Goal: Find specific page/section: Find specific page/section

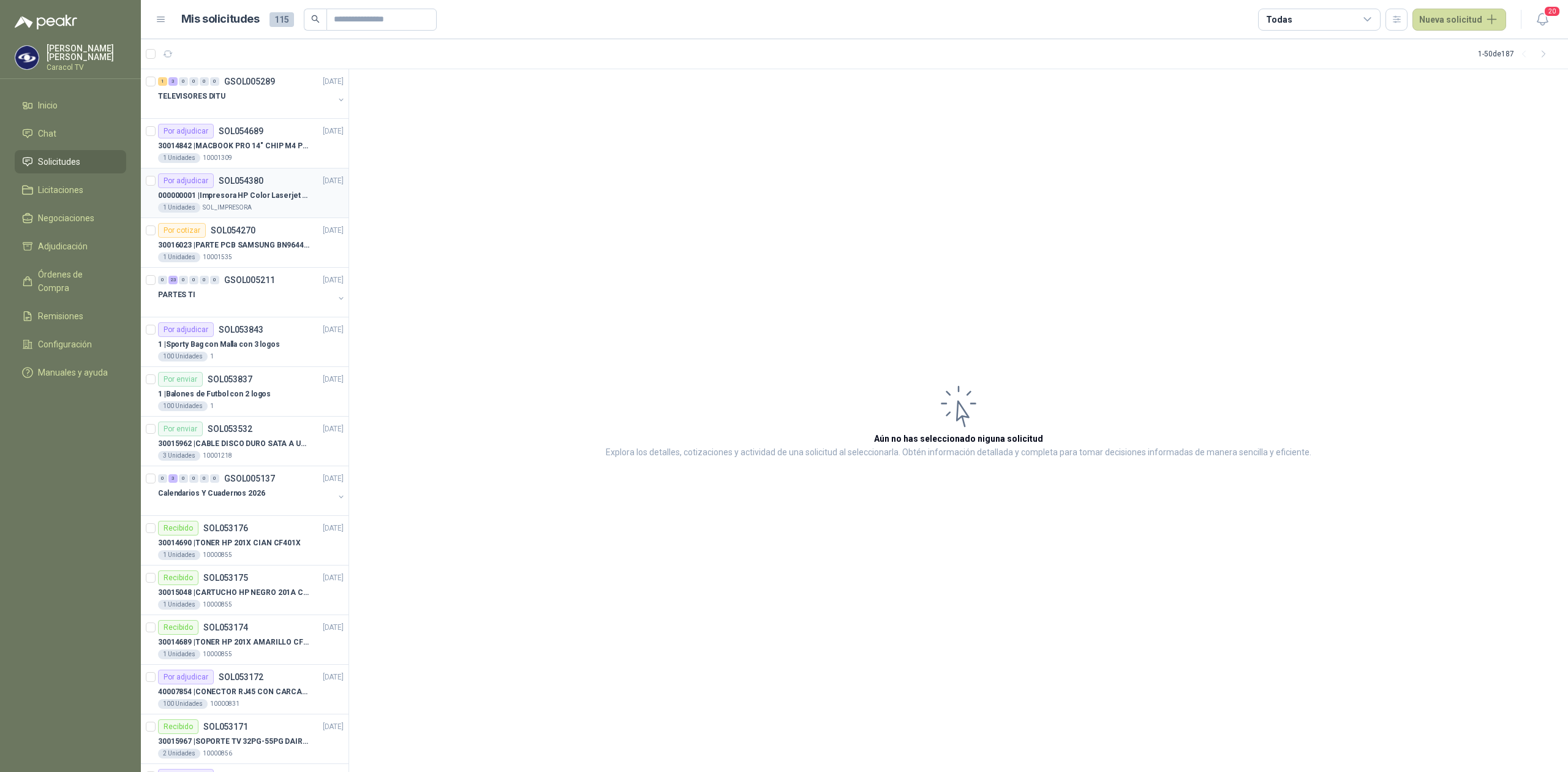
click at [234, 188] on div "Por adjudicar SOL054380" at bounding box center [211, 181] width 105 height 15
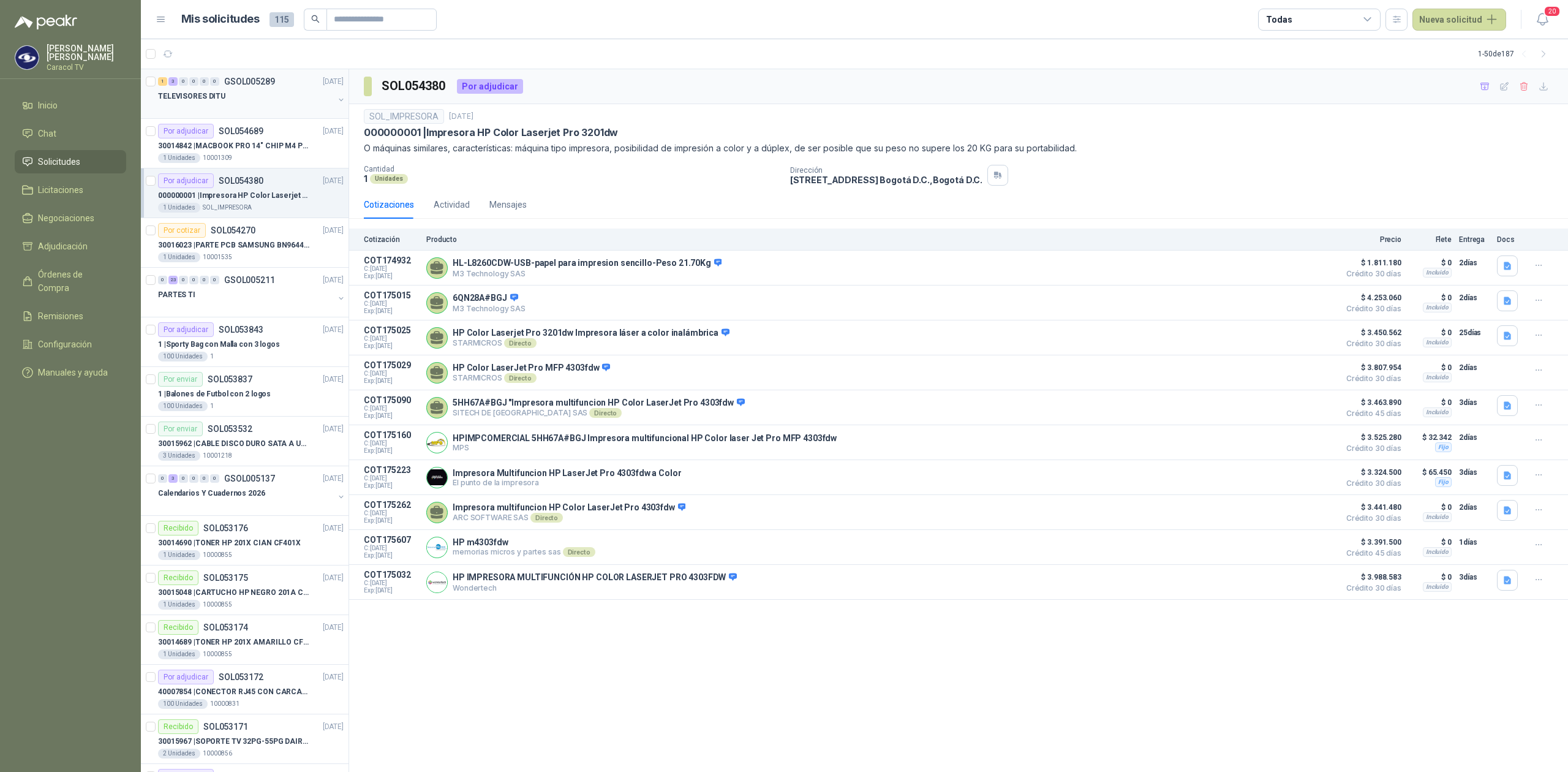
click at [221, 82] on div "1 3 0 0 0 0 GSOL005289" at bounding box center [216, 81] width 117 height 9
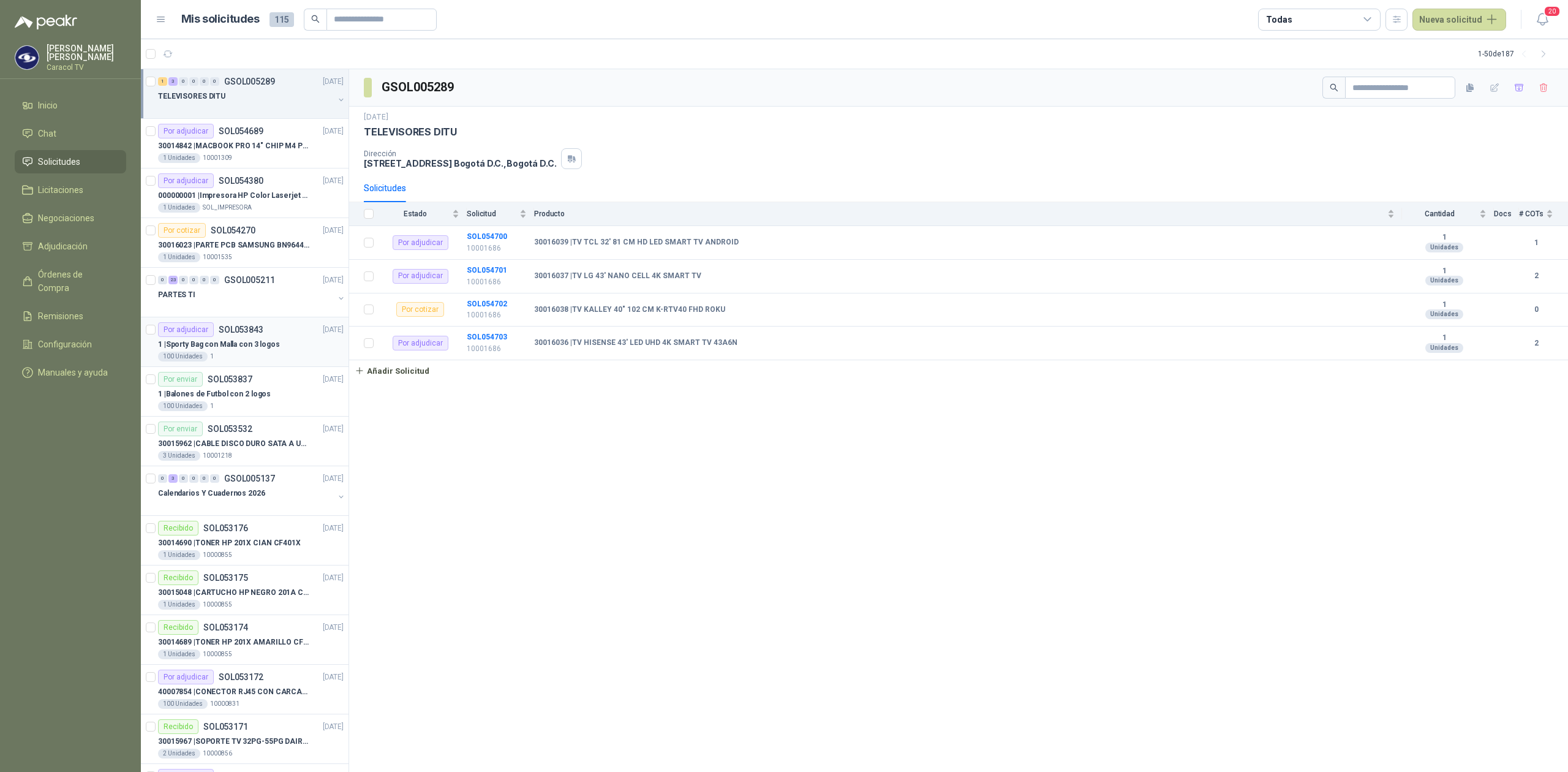
click at [243, 349] on p "1 | Sporty Bag con Malla con 3 logos" at bounding box center [219, 344] width 122 height 11
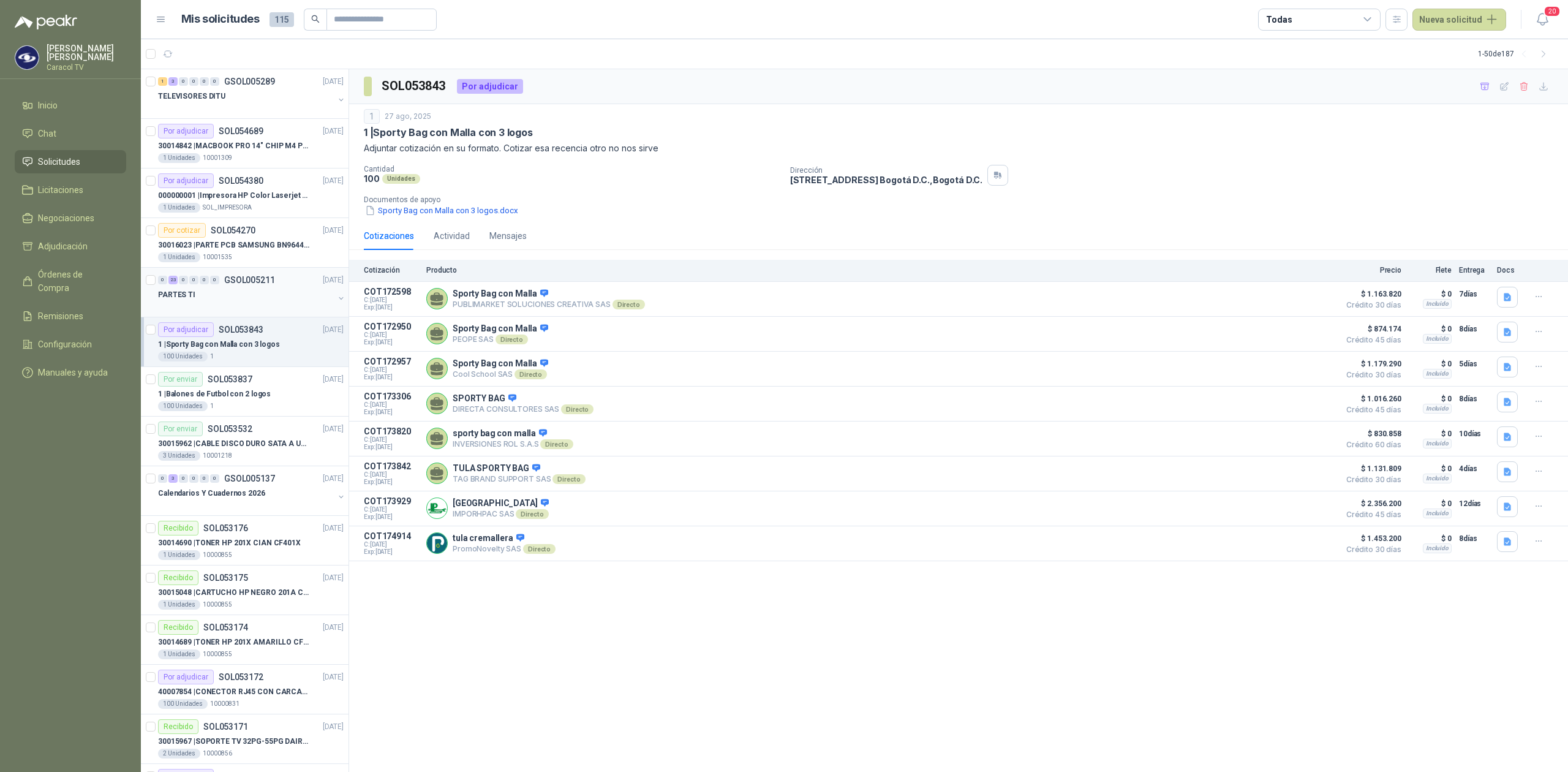
click at [241, 294] on div "PARTES TI" at bounding box center [246, 295] width 175 height 15
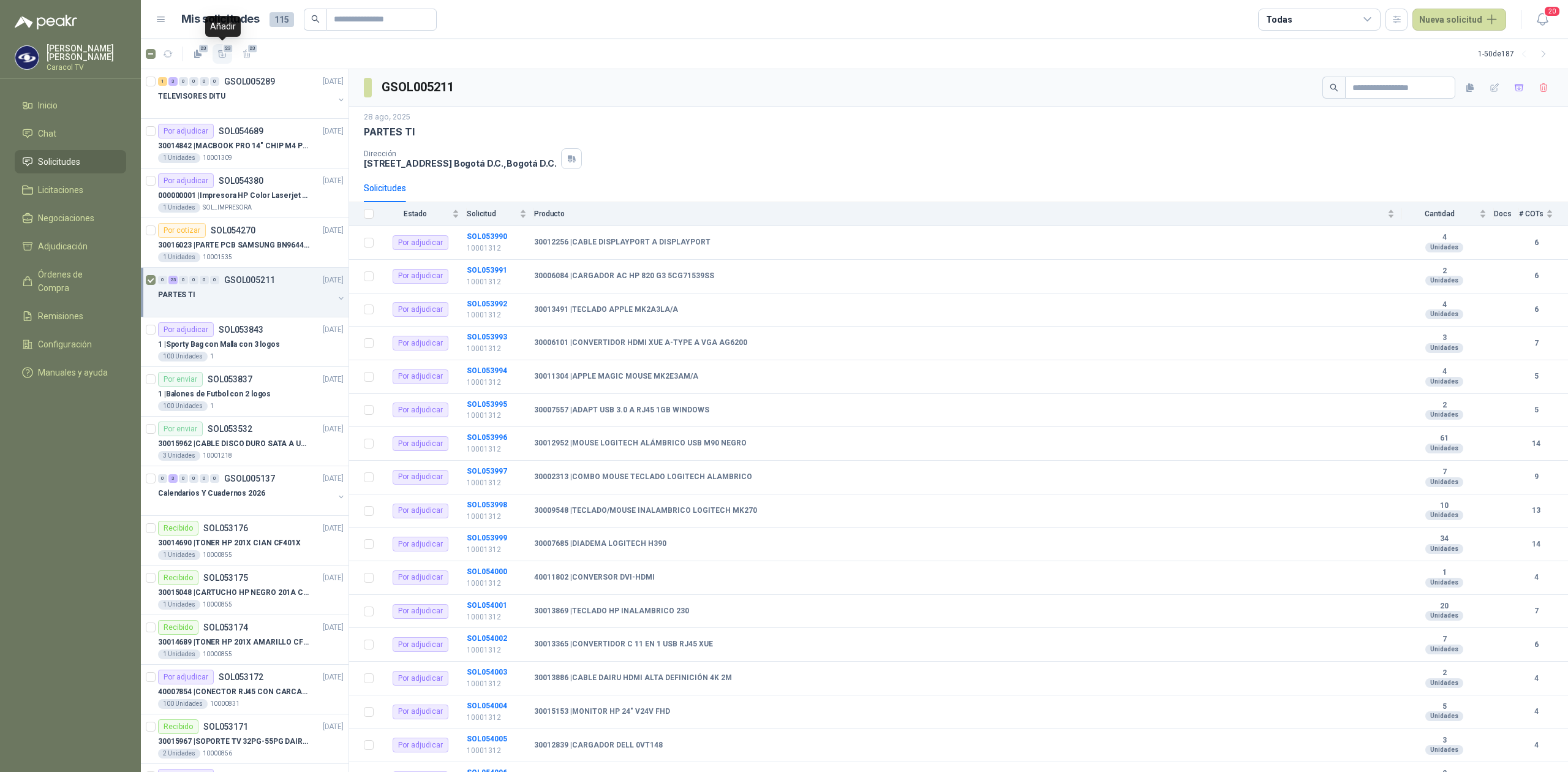
click at [218, 55] on icon "button" at bounding box center [222, 54] width 10 height 10
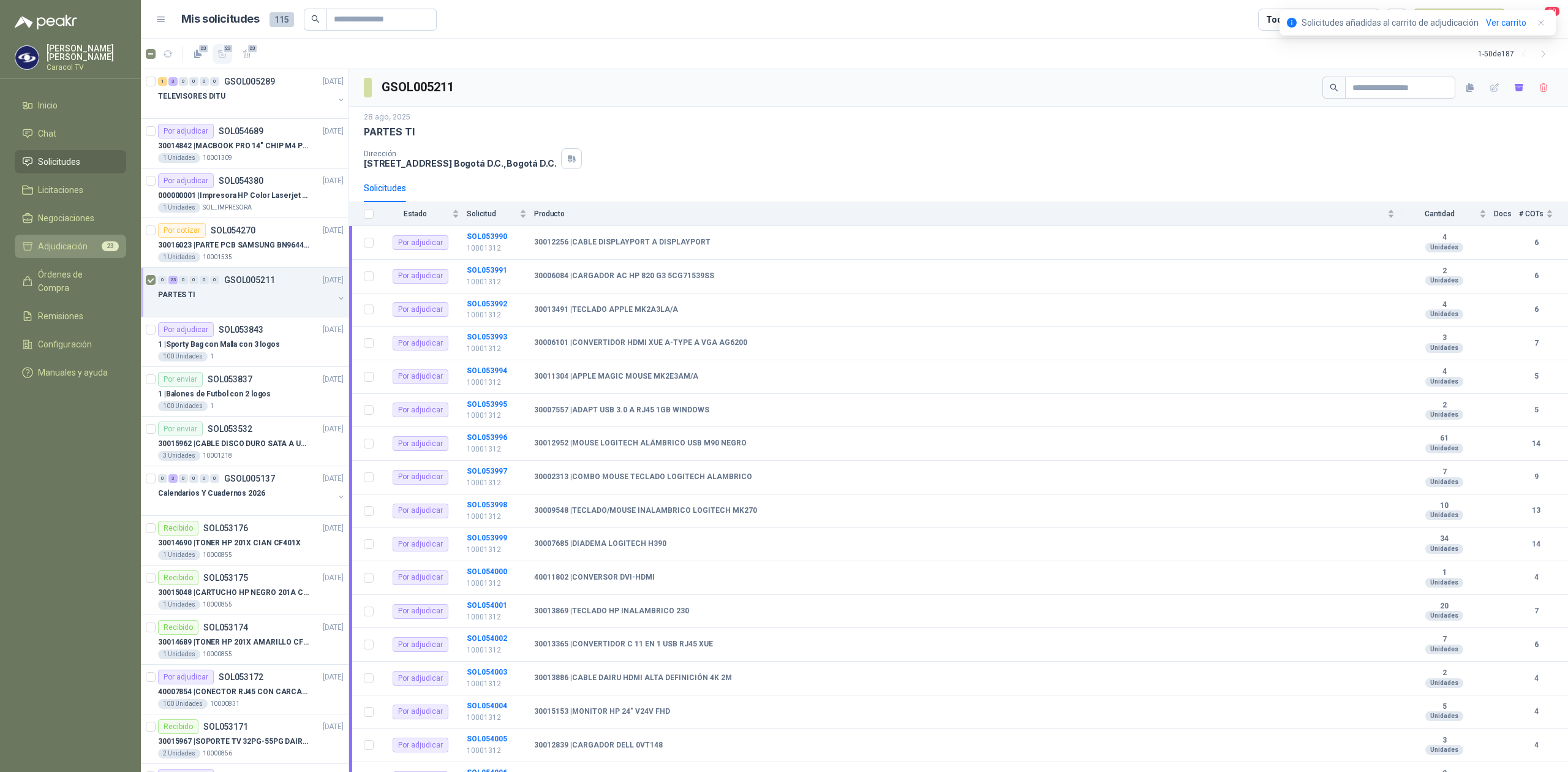
click at [47, 238] on link "Adjudicación 23" at bounding box center [70, 247] width 111 height 23
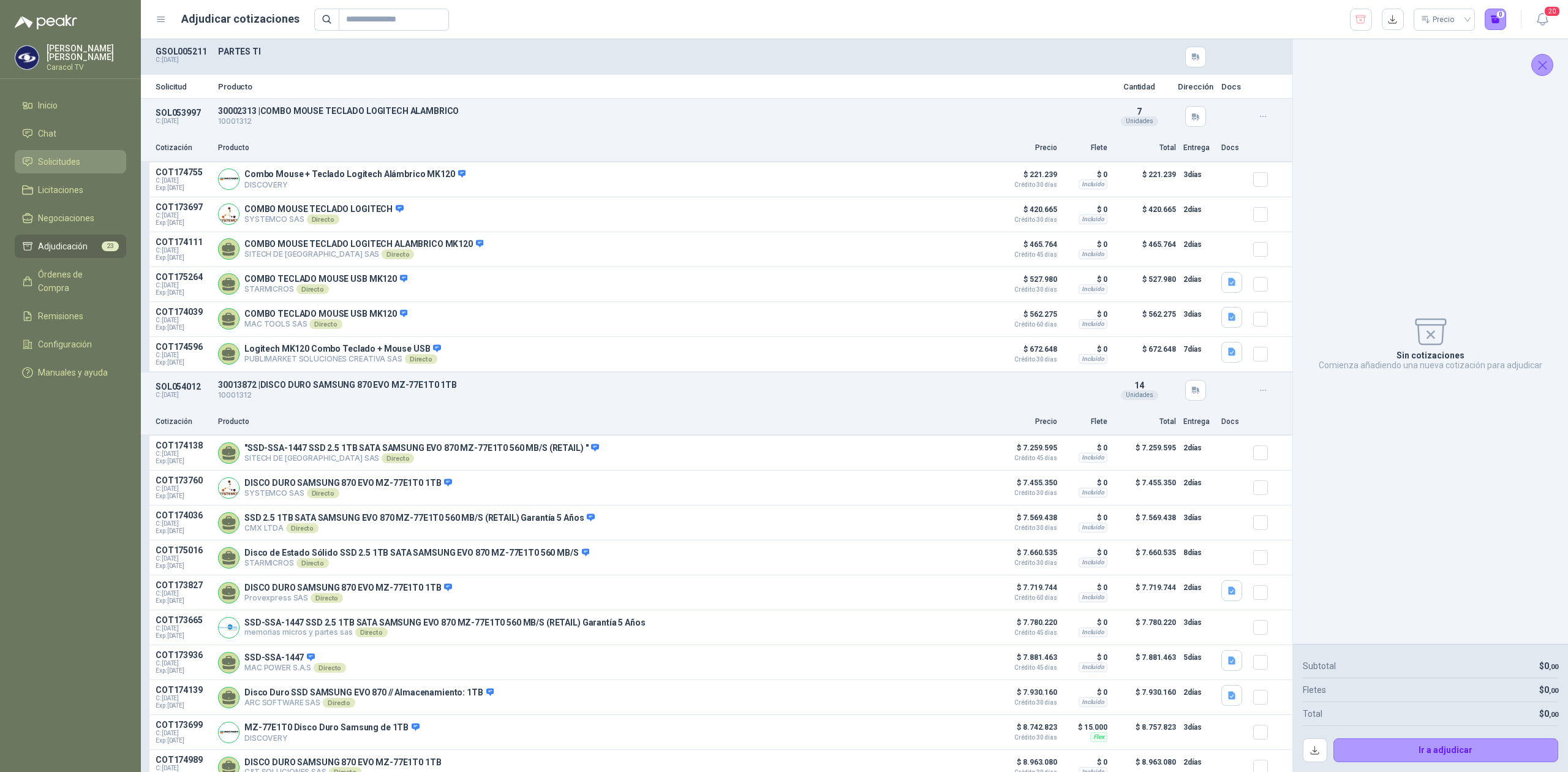
click at [53, 158] on span "Solicitudes" at bounding box center [59, 162] width 43 height 14
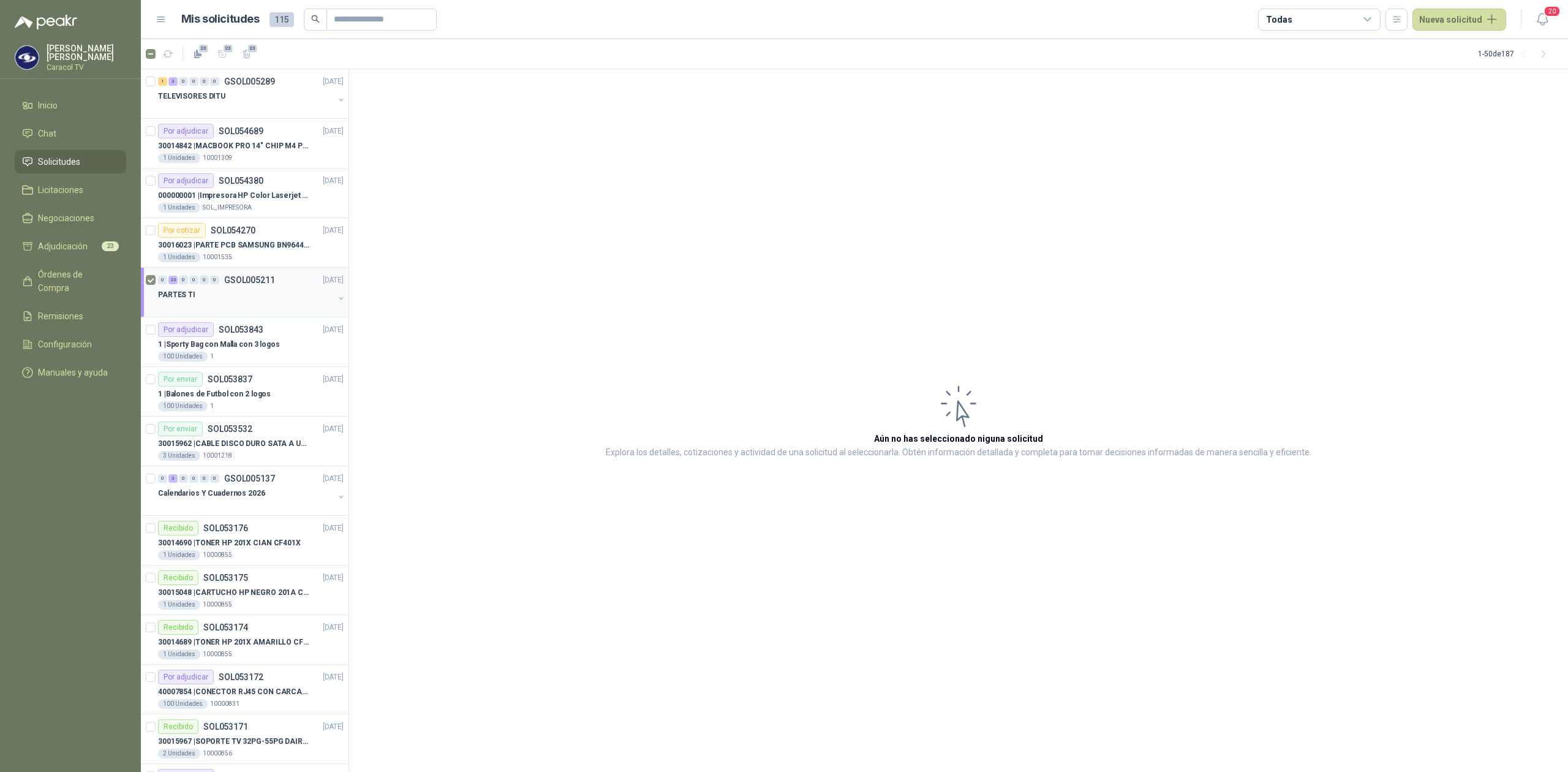
click at [215, 294] on div "PARTES TI" at bounding box center [246, 295] width 175 height 15
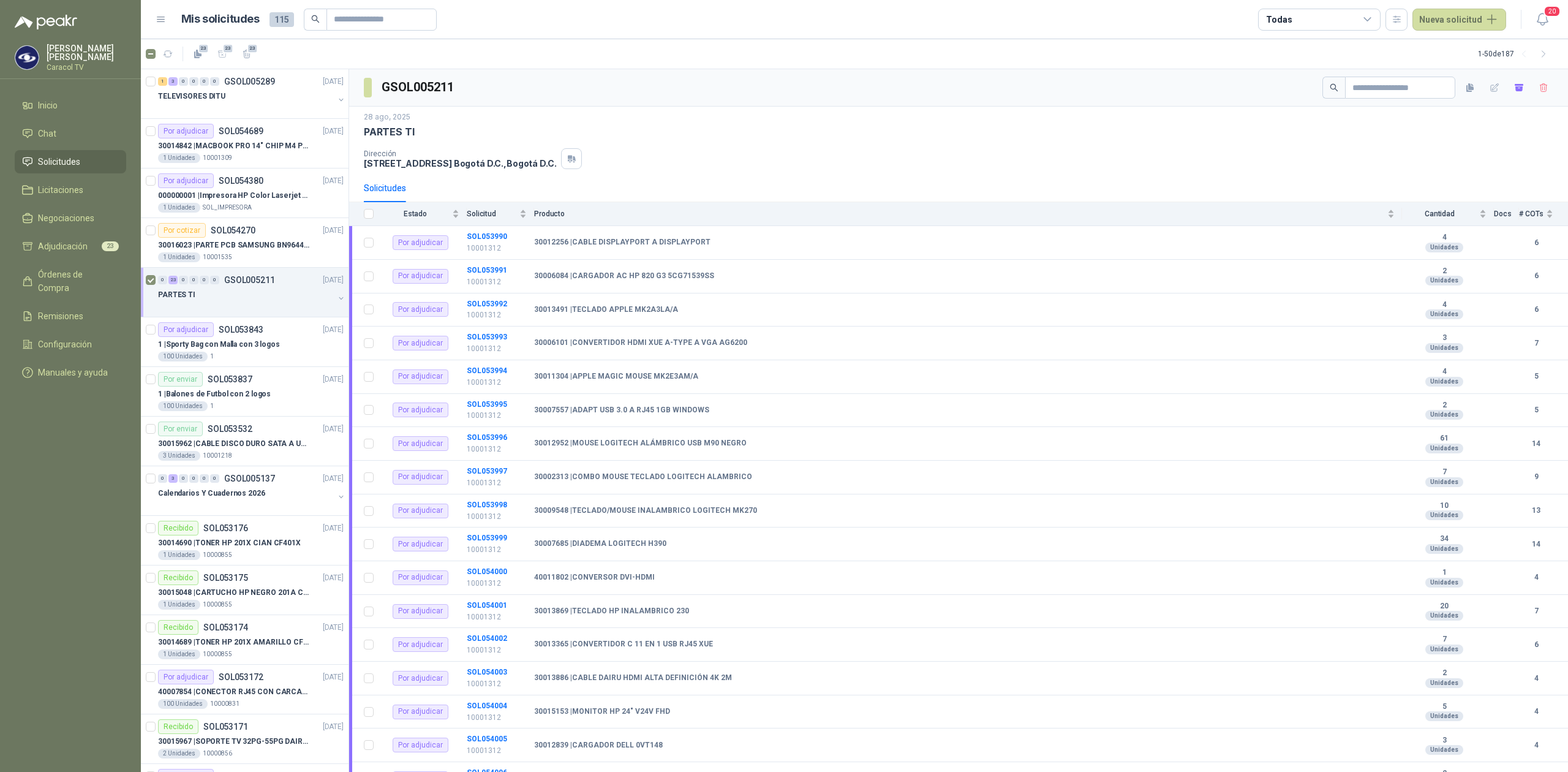
click at [217, 309] on div at bounding box center [246, 307] width 175 height 10
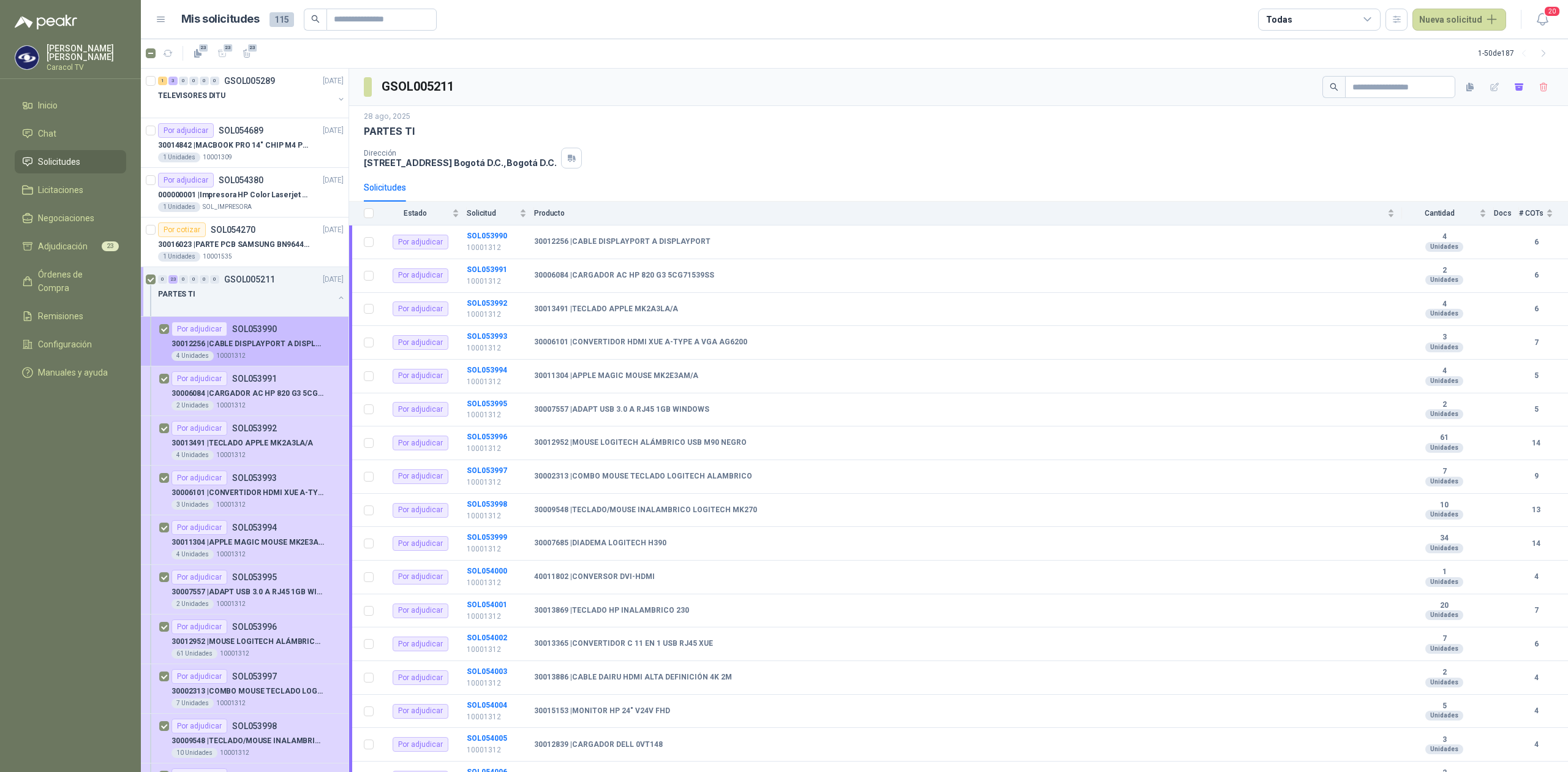
click at [265, 349] on p "30012256 | CABLE DISPLAYPORT A DISPLAYPORT" at bounding box center [248, 344] width 153 height 11
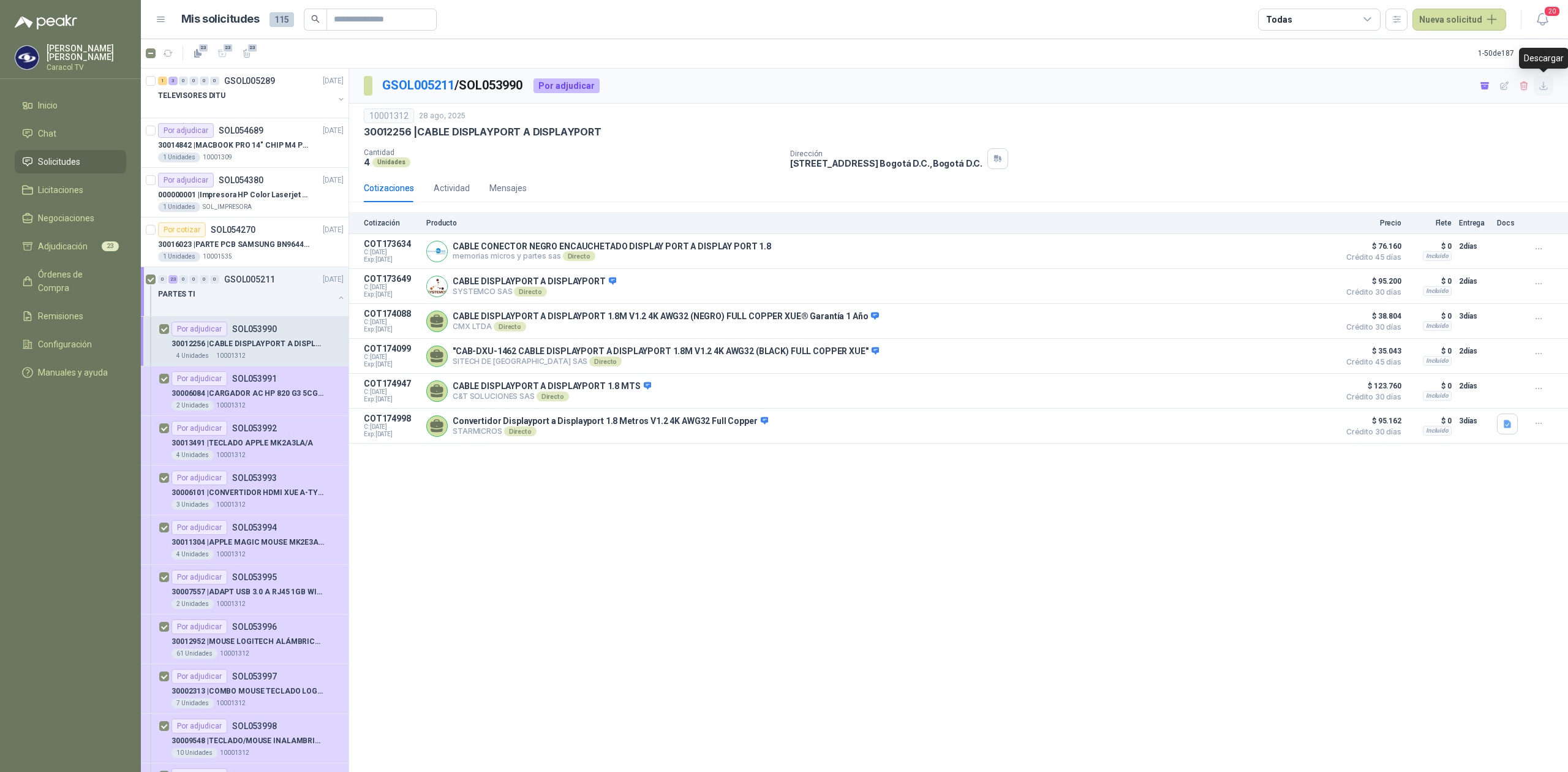
click at [1546, 84] on icon "button" at bounding box center [1544, 86] width 10 height 10
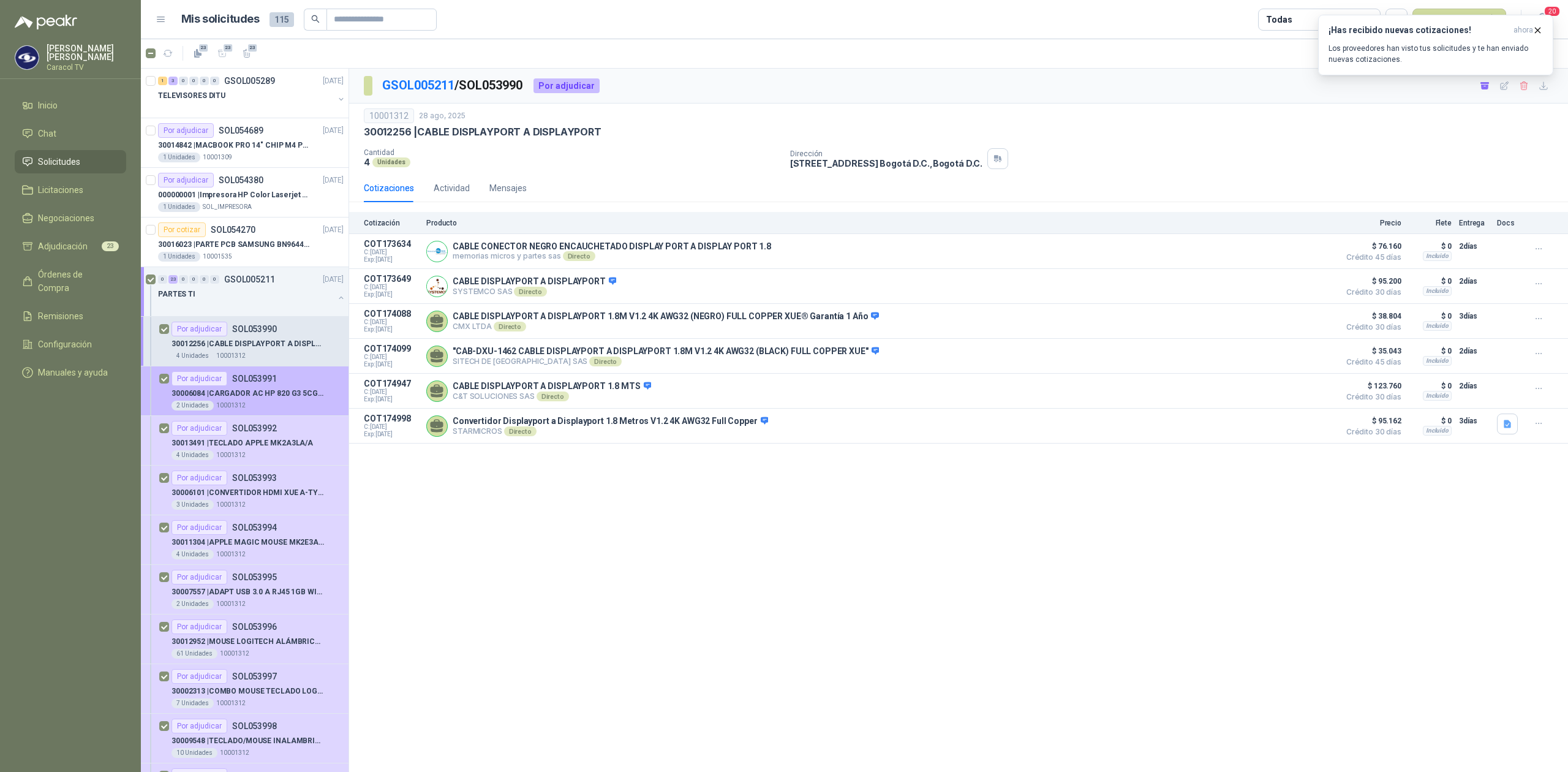
click at [255, 388] on p "30006084 | CARGADOR AC HP 820 G3 5CG71539SS" at bounding box center [248, 393] width 153 height 11
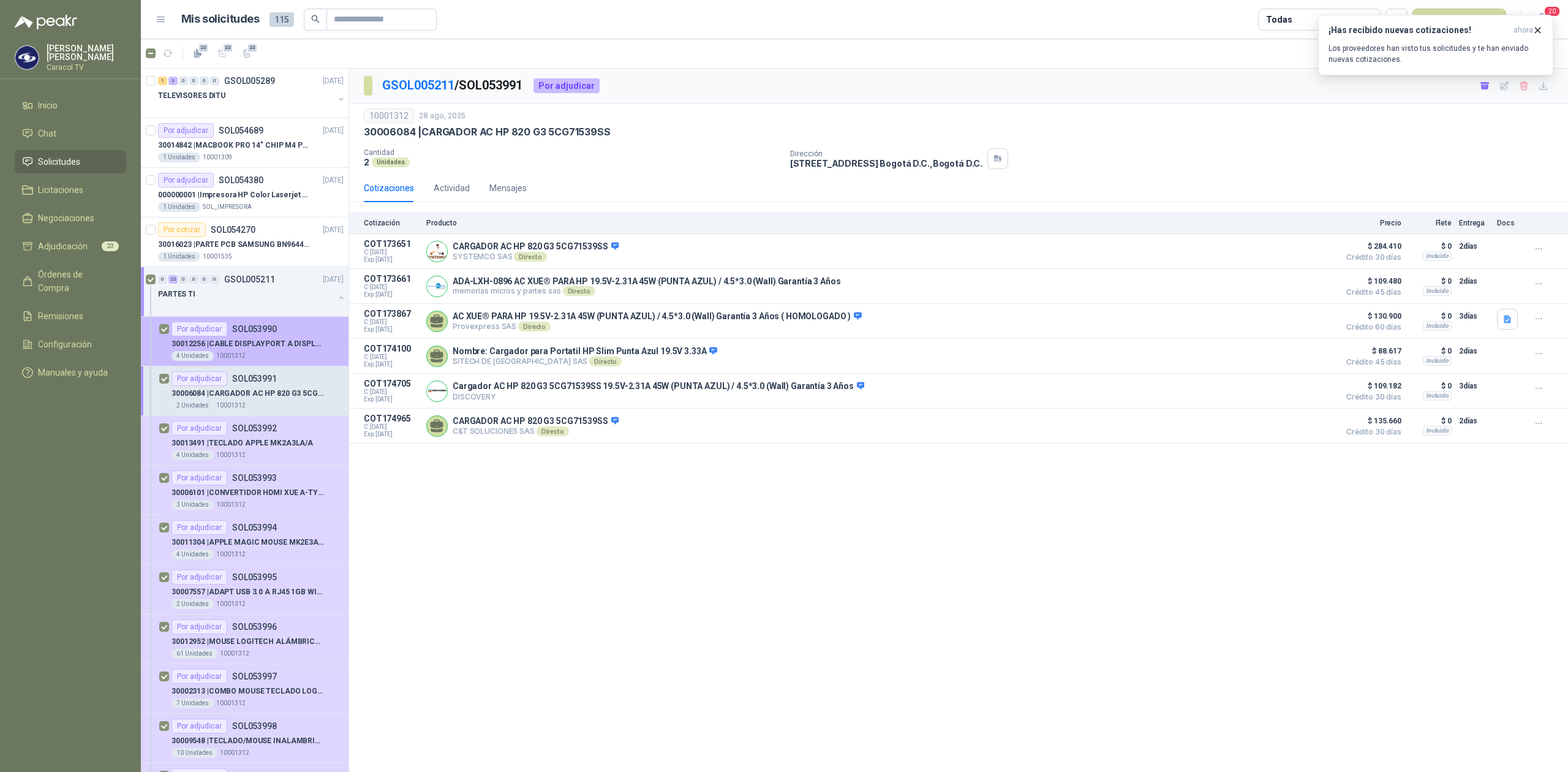
click at [248, 339] on p "30012256 | CABLE DISPLAYPORT A DISPLAYPORT" at bounding box center [248, 344] width 153 height 11
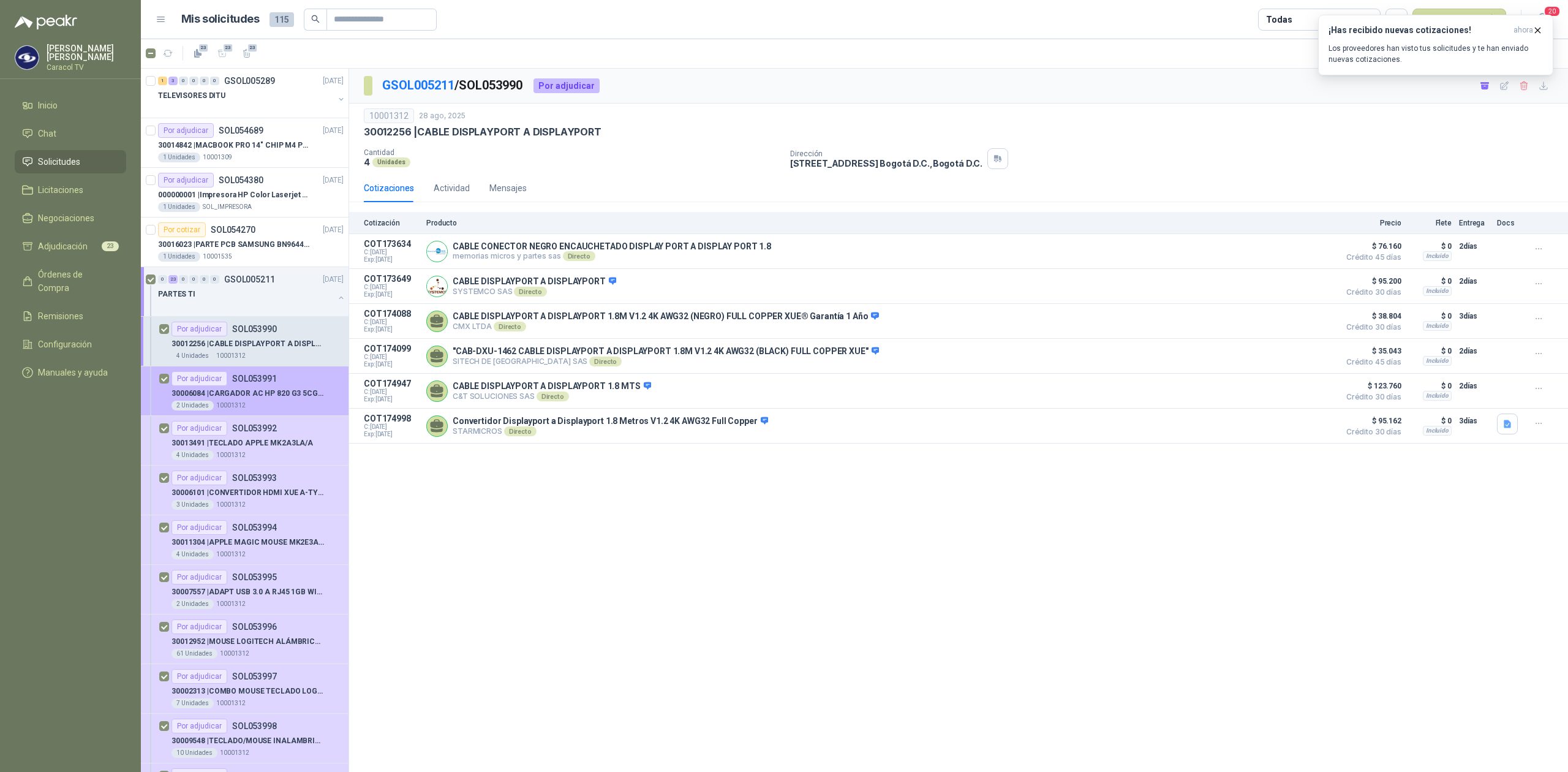
click at [238, 400] on p "30006084 | CARGADOR AC HP 820 G3 5CG71539SS" at bounding box center [248, 393] width 153 height 11
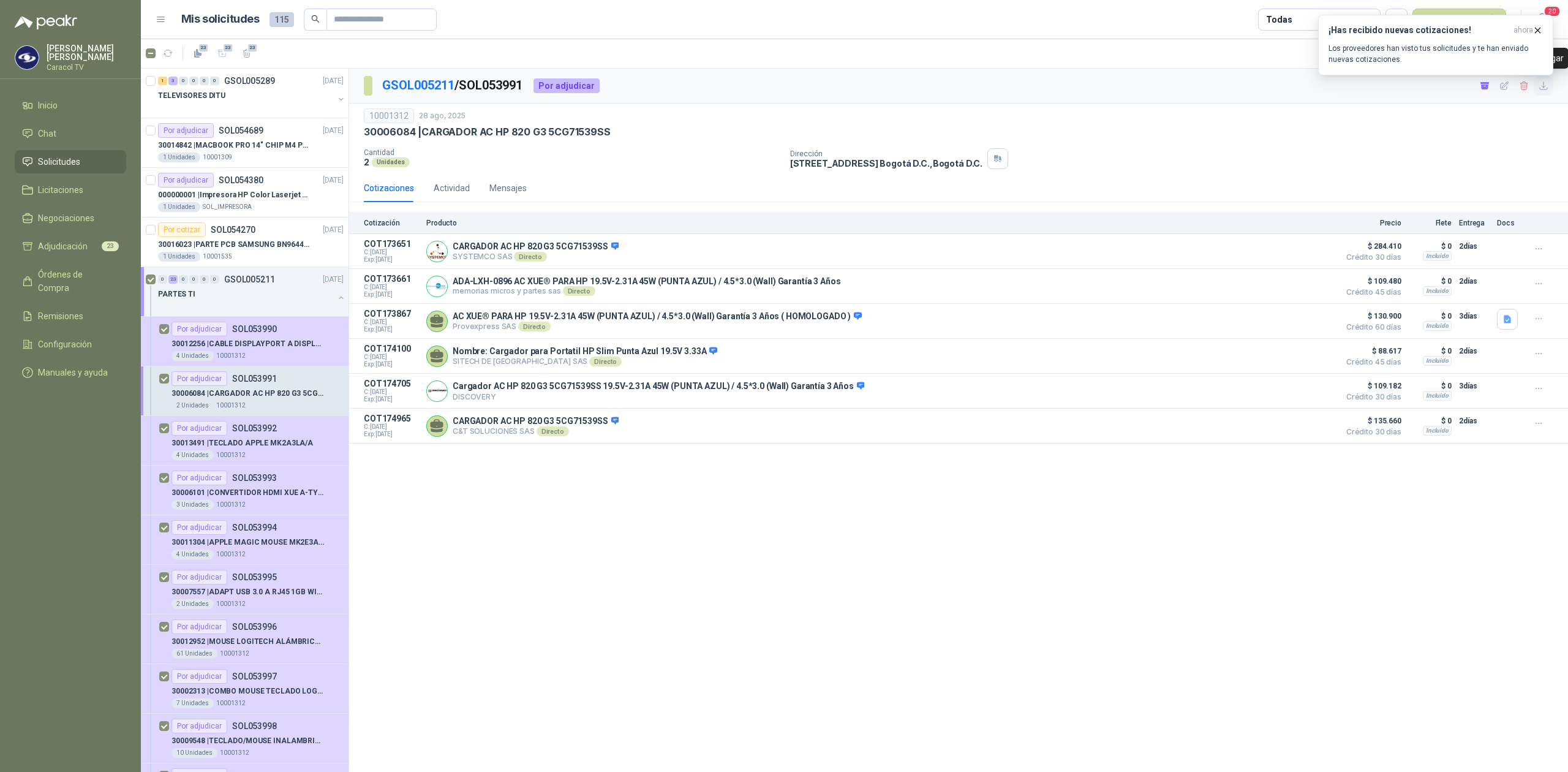
click at [1545, 89] on icon "button" at bounding box center [1544, 86] width 10 height 10
click at [288, 452] on div "4 Unidades 10001312" at bounding box center [257, 455] width 172 height 10
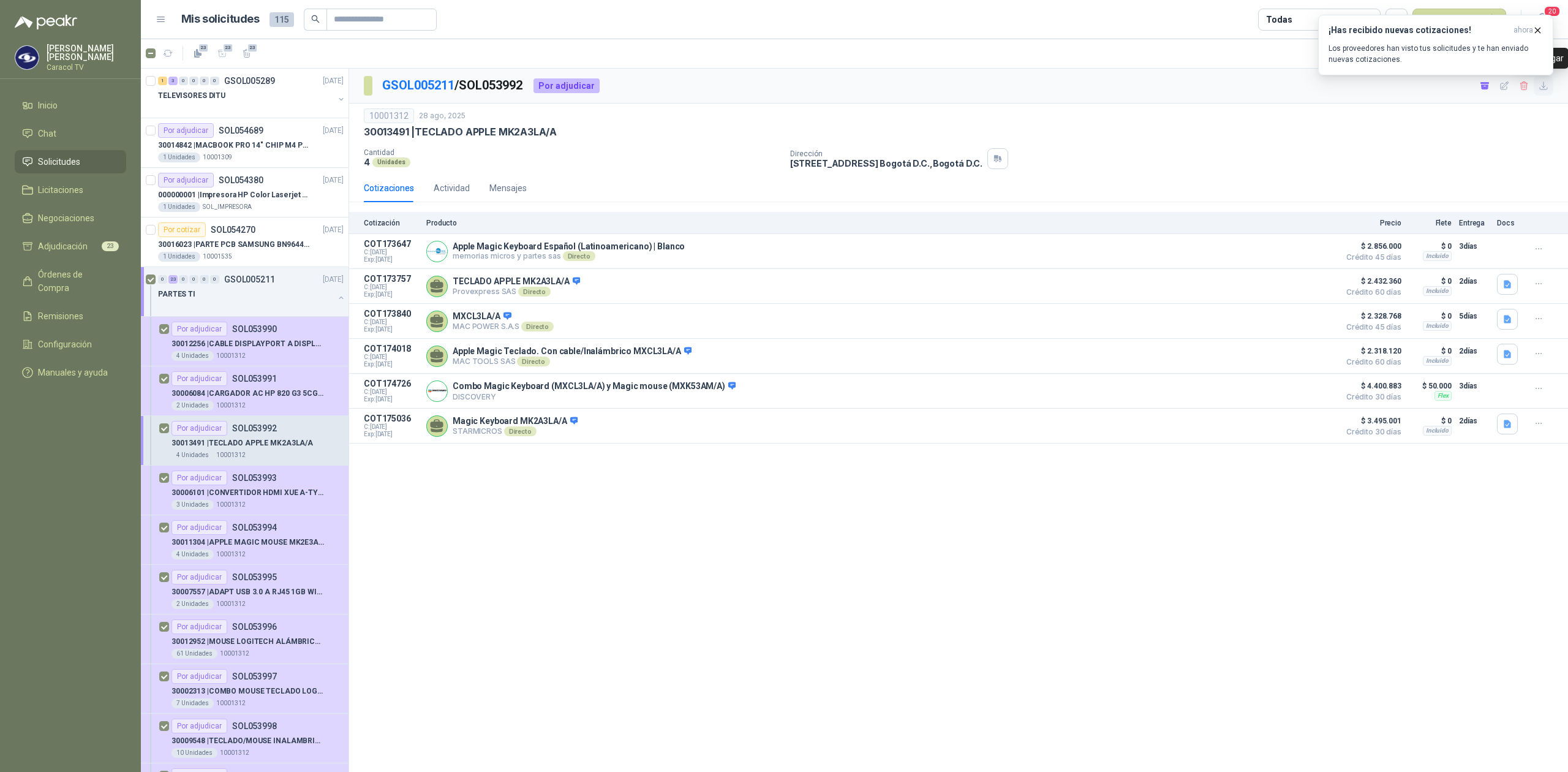
click at [1539, 86] on icon "button" at bounding box center [1544, 86] width 10 height 10
click at [238, 409] on p "10001312" at bounding box center [231, 405] width 30 height 10
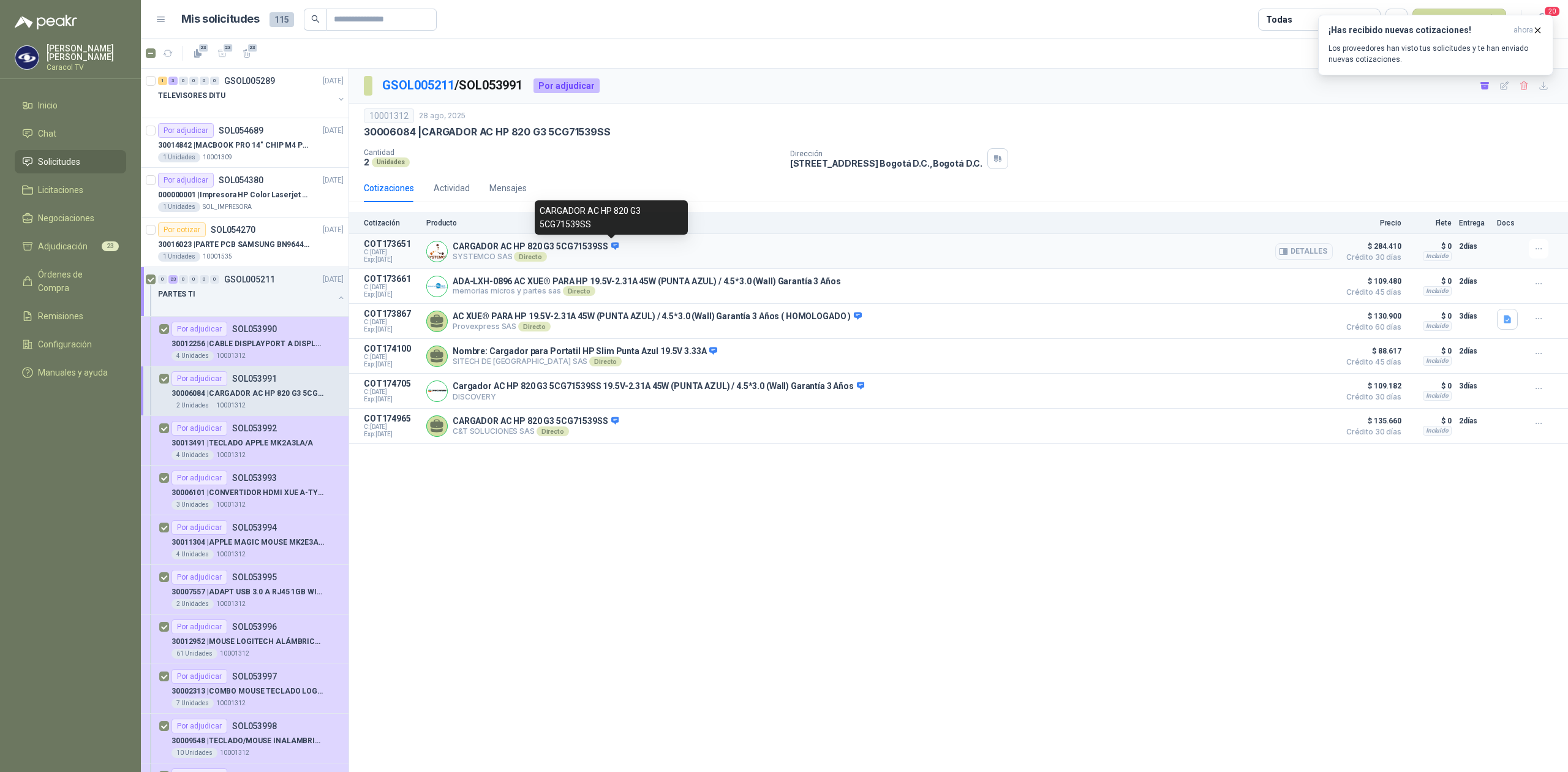
click at [616, 243] on icon at bounding box center [615, 245] width 8 height 7
drag, startPoint x: 493, startPoint y: 293, endPoint x: 504, endPoint y: 299, distance: 12.5
click at [504, 299] on div "ADA-LXH-0896 AC XUE® PARA HP 19.5V-2.31A 45W (PUNTA AZUL) / 4.5*3.0 (Wall) Gara…" at bounding box center [880, 286] width 907 height 24
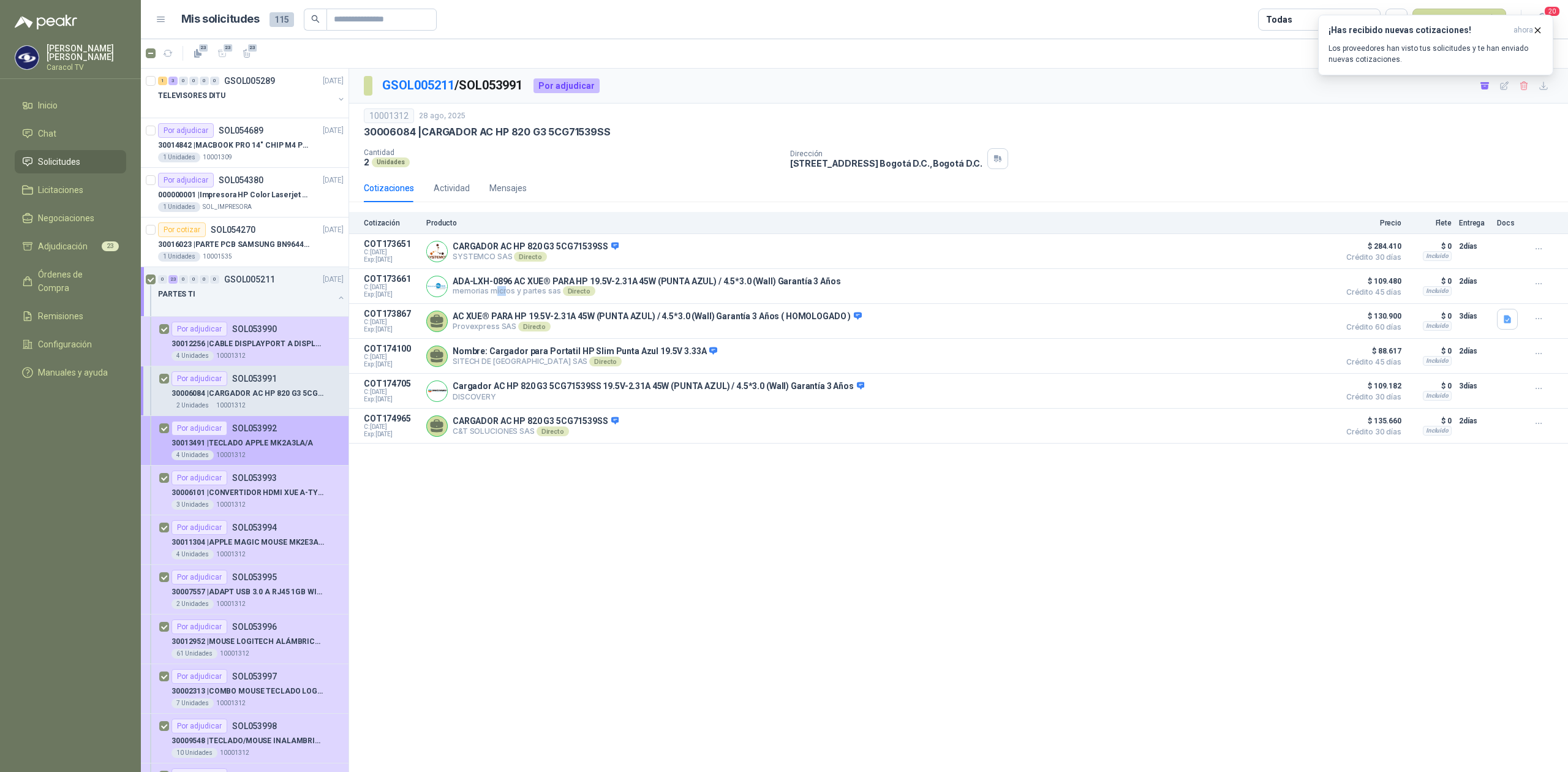
click at [265, 454] on div "4 Unidades 10001312" at bounding box center [257, 455] width 172 height 10
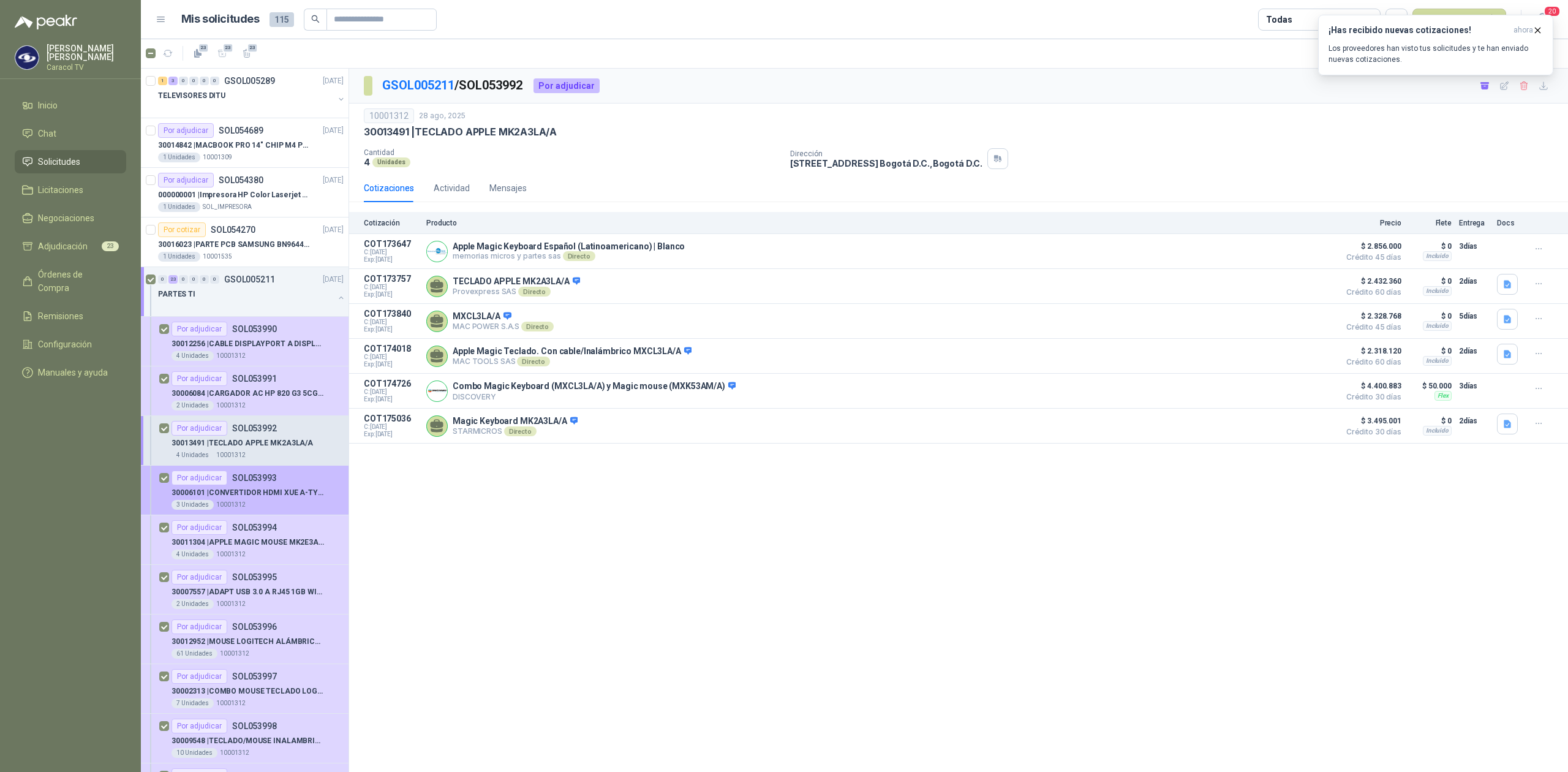
click at [243, 493] on p "30006101 | CONVERTIDOR HDMI XUE A-TYPE A VGA AG6200" at bounding box center [248, 492] width 153 height 11
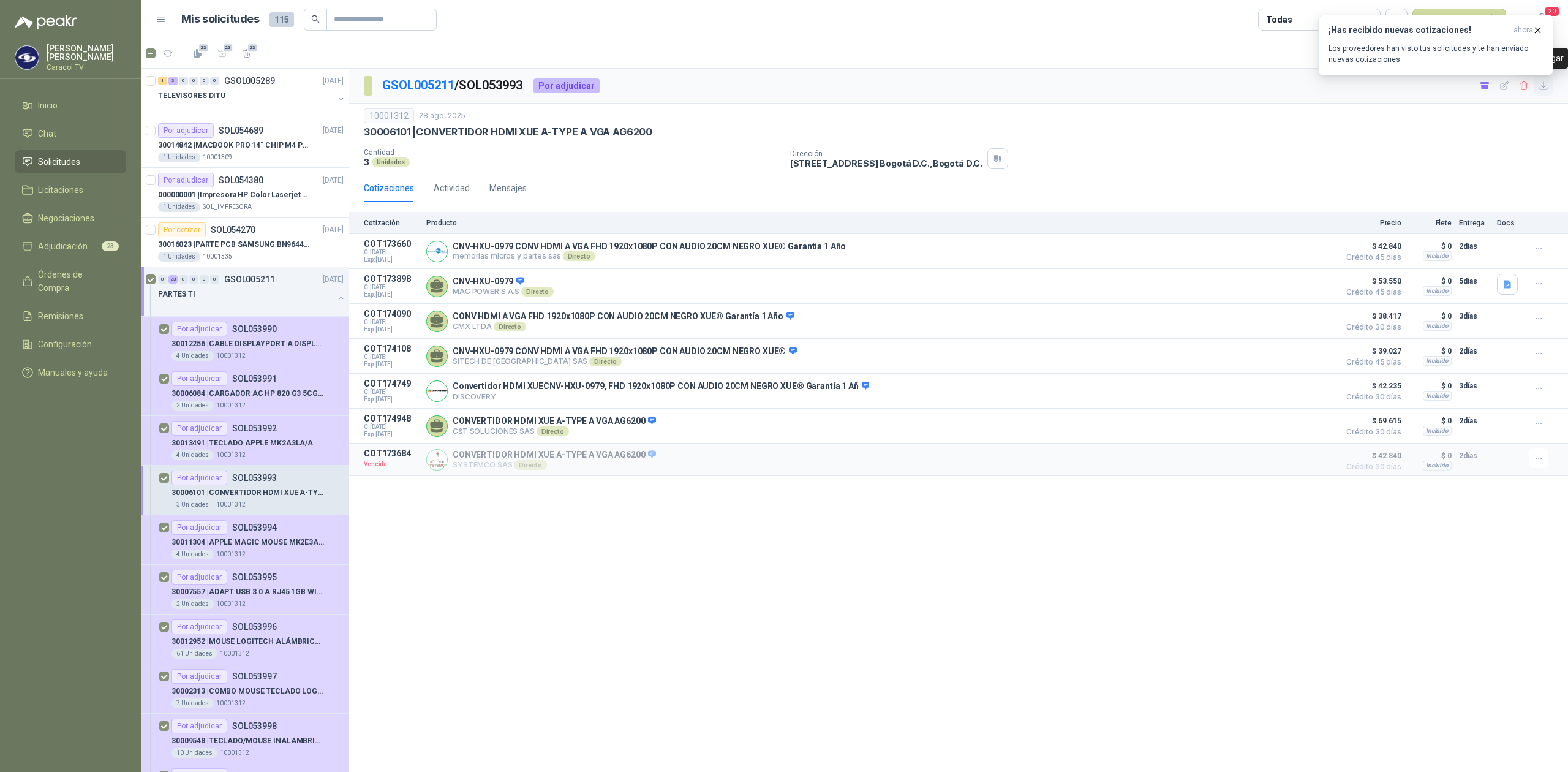
click at [1546, 87] on icon "button" at bounding box center [1544, 86] width 10 height 10
click at [238, 537] on div "30011304 | APPLE MAGIC MOUSE MK2E3AM/A" at bounding box center [257, 542] width 172 height 15
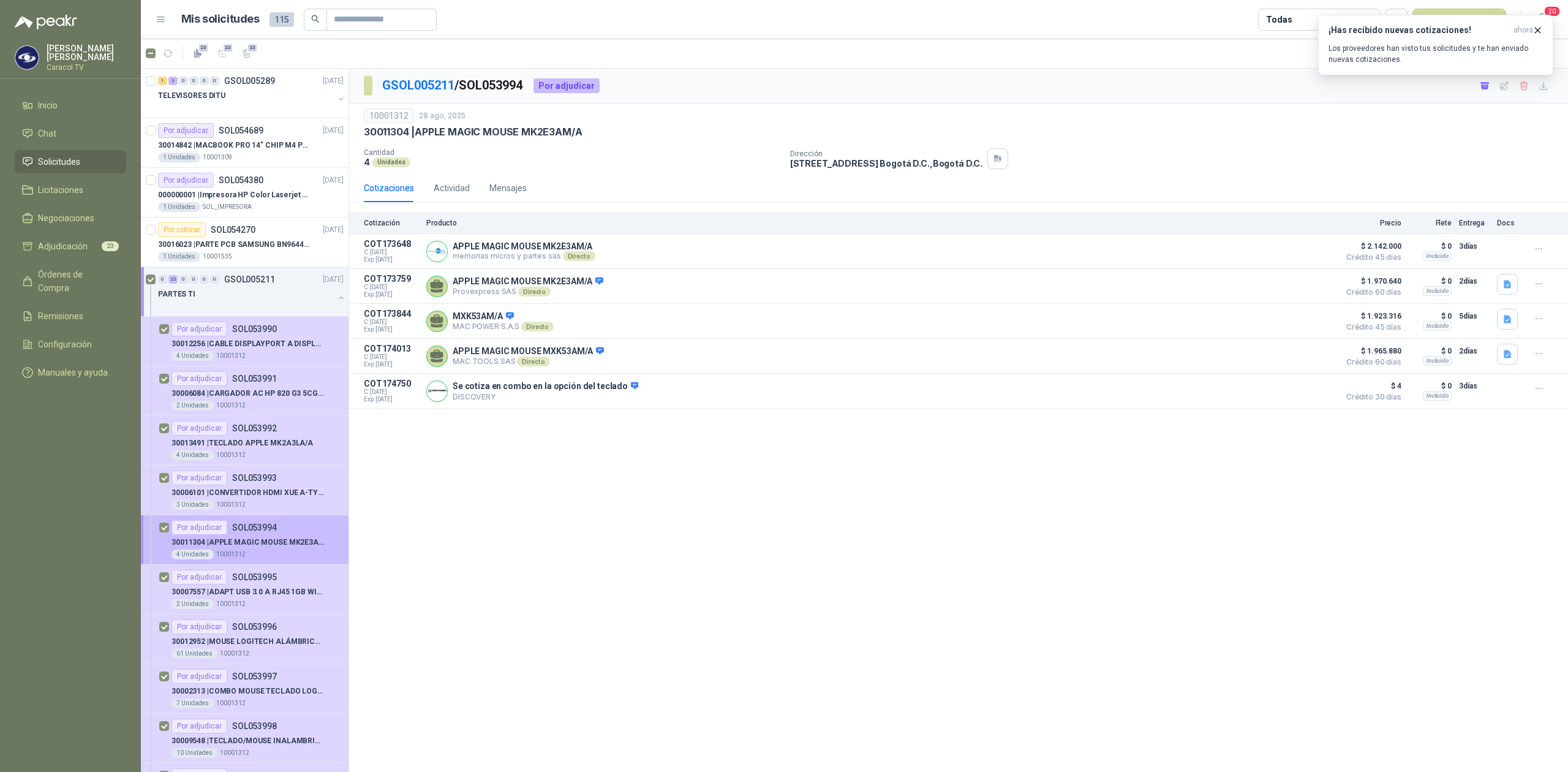
click at [260, 534] on div "Por adjudicar SOL053994" at bounding box center [224, 527] width 105 height 15
click at [1541, 76] on div "¡Has recibido nuevas cotizaciones! ahora Los proveedores han visto tus solicitu…" at bounding box center [1436, 45] width 235 height 61
click at [1539, 27] on icon "button" at bounding box center [1537, 30] width 10 height 10
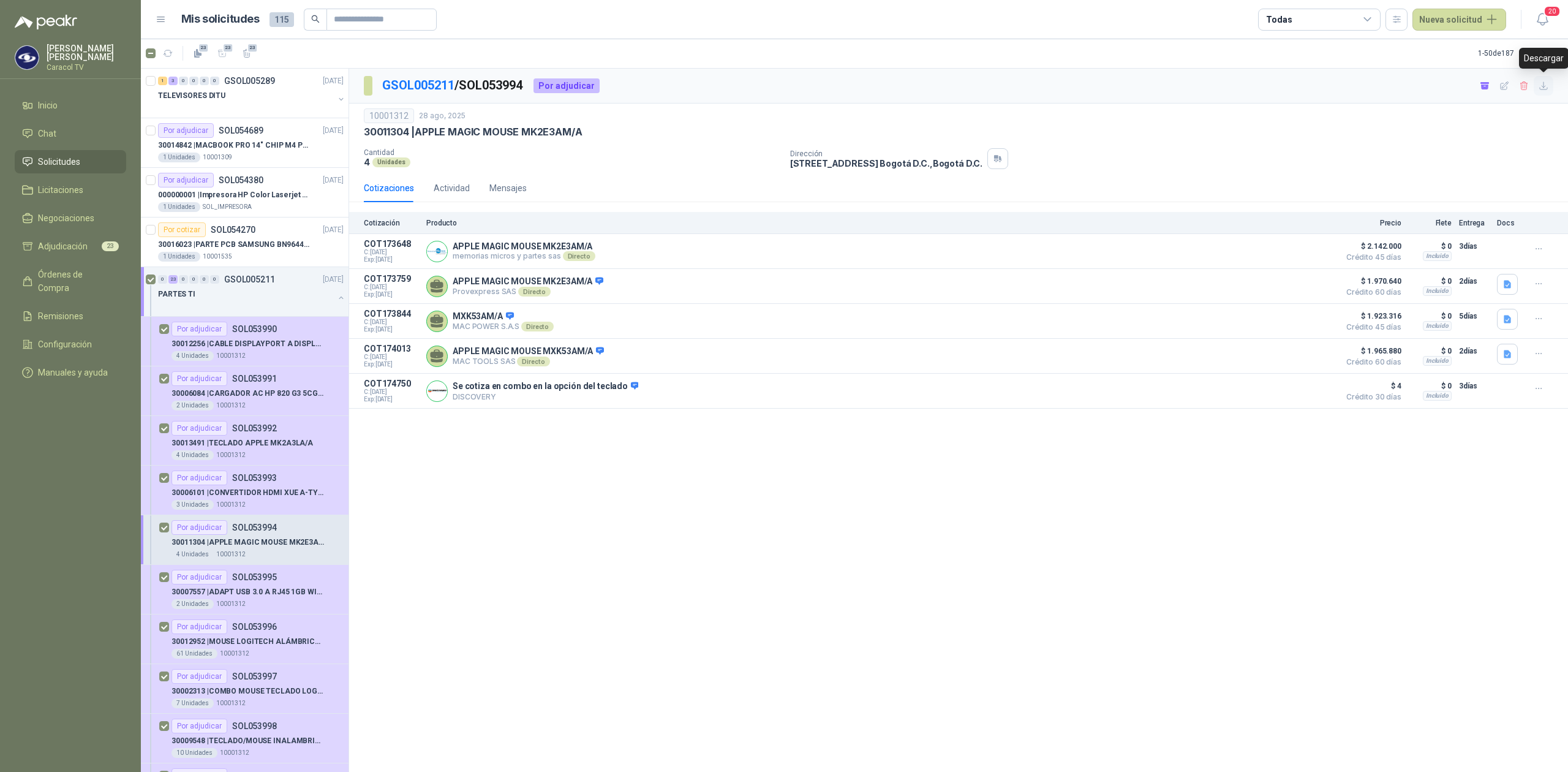
click at [1541, 86] on icon "button" at bounding box center [1544, 86] width 10 height 10
click at [278, 591] on p "30007557 | ADAPT USB 3.0 A RJ45 1GB WINDOWS" at bounding box center [248, 592] width 153 height 11
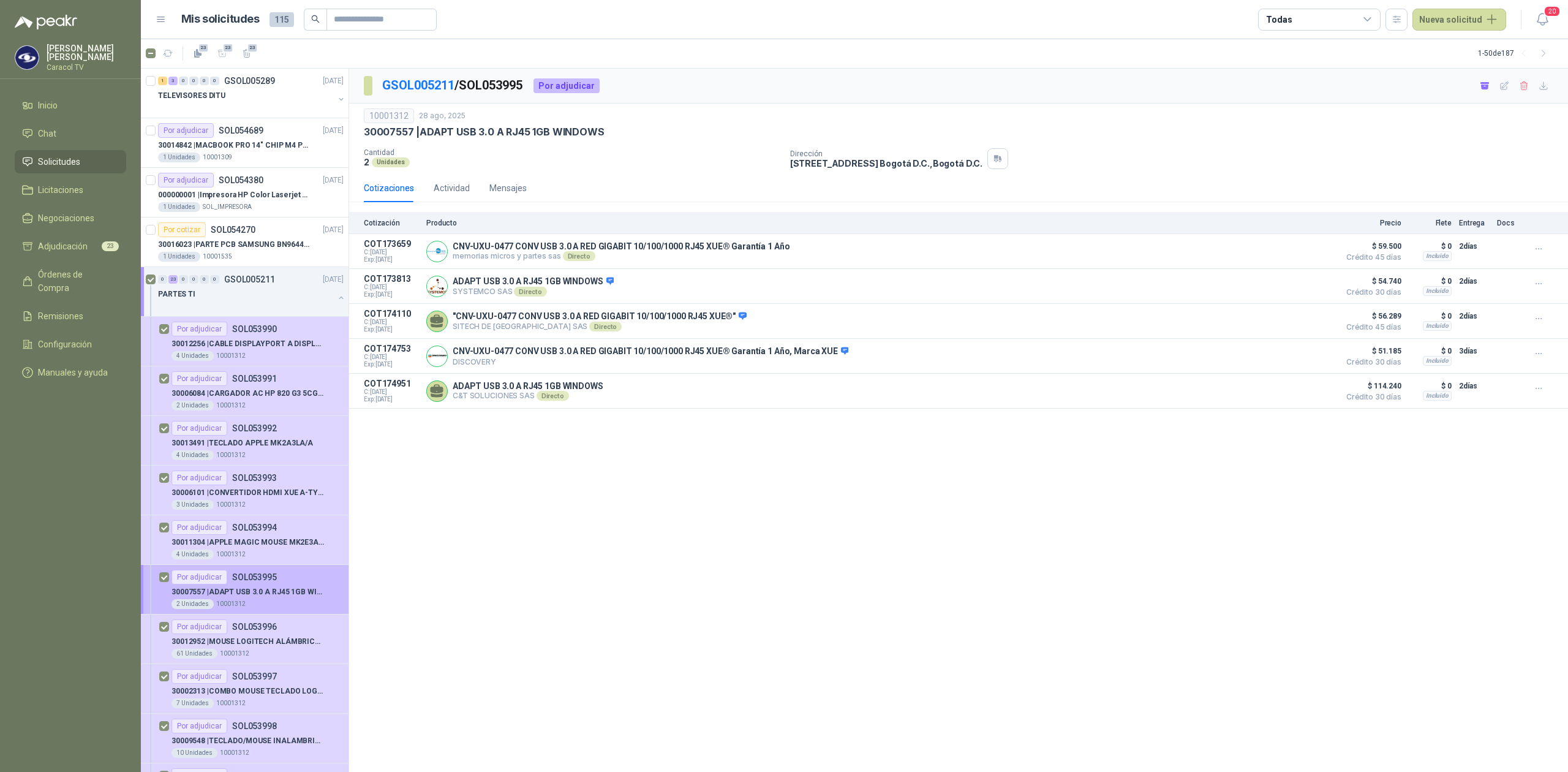
click at [261, 598] on p "30007557 | ADAPT USB 3.0 A RJ45 1GB WINDOWS" at bounding box center [248, 592] width 153 height 11
click at [1546, 86] on icon "button" at bounding box center [1544, 86] width 10 height 10
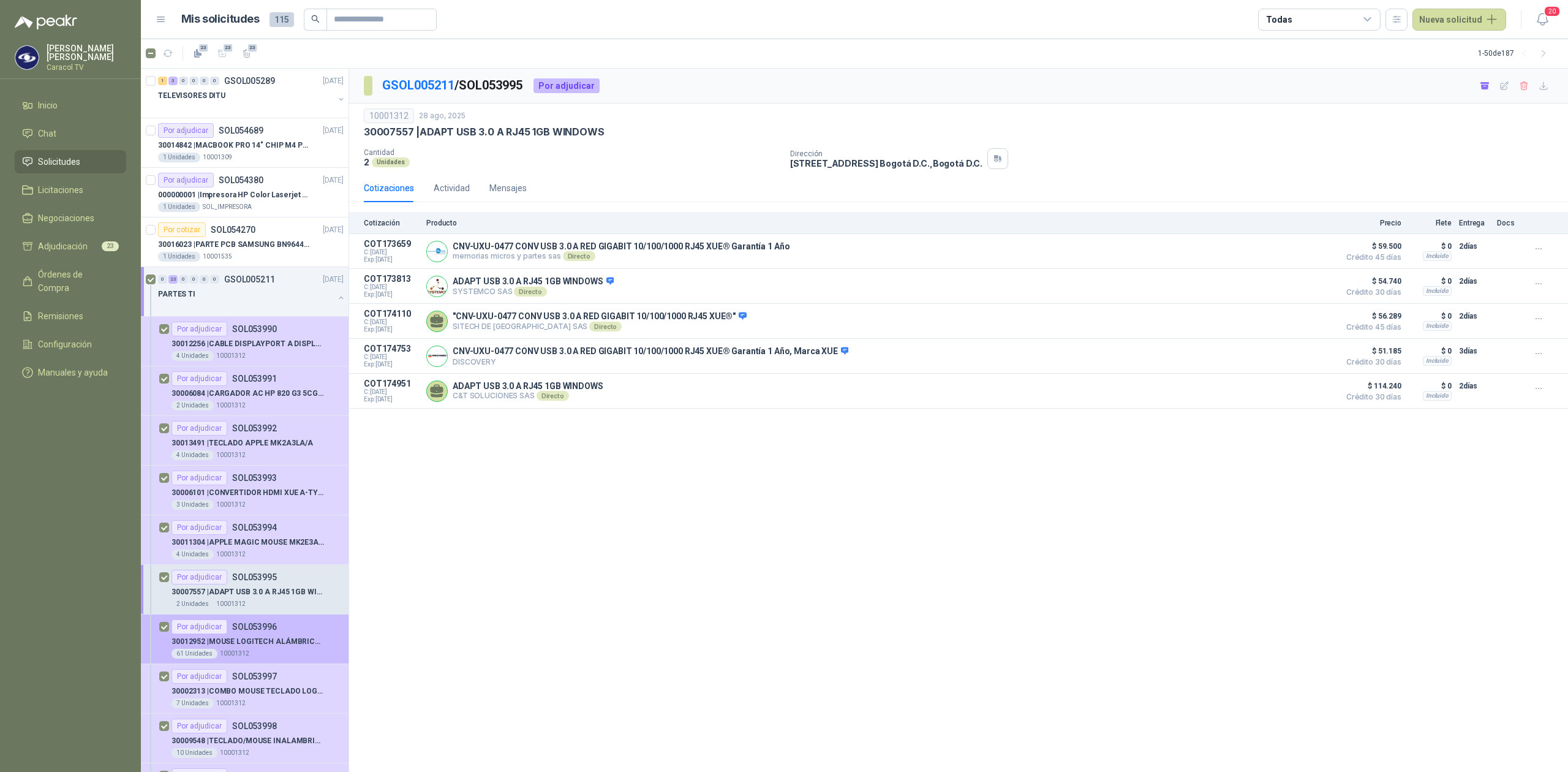
click at [250, 639] on p "30012952 | MOUSE LOGITECH ALÁMBRICO USB M90 NEGRO" at bounding box center [248, 642] width 153 height 11
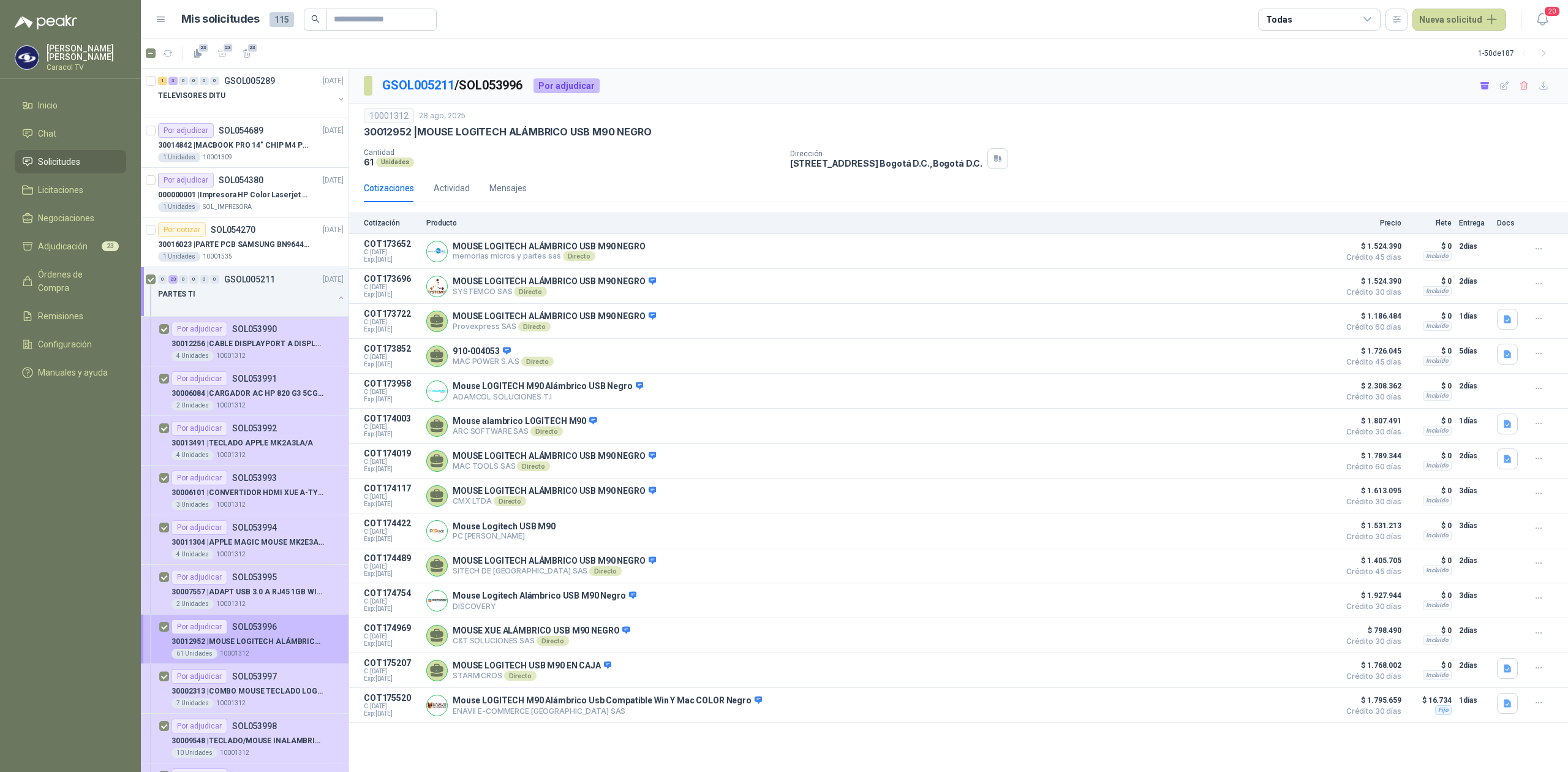
click at [250, 638] on p "30012952 | MOUSE LOGITECH ALÁMBRICO USB M90 NEGRO" at bounding box center [248, 642] width 153 height 11
click at [1544, 91] on button "button" at bounding box center [1543, 86] width 20 height 20
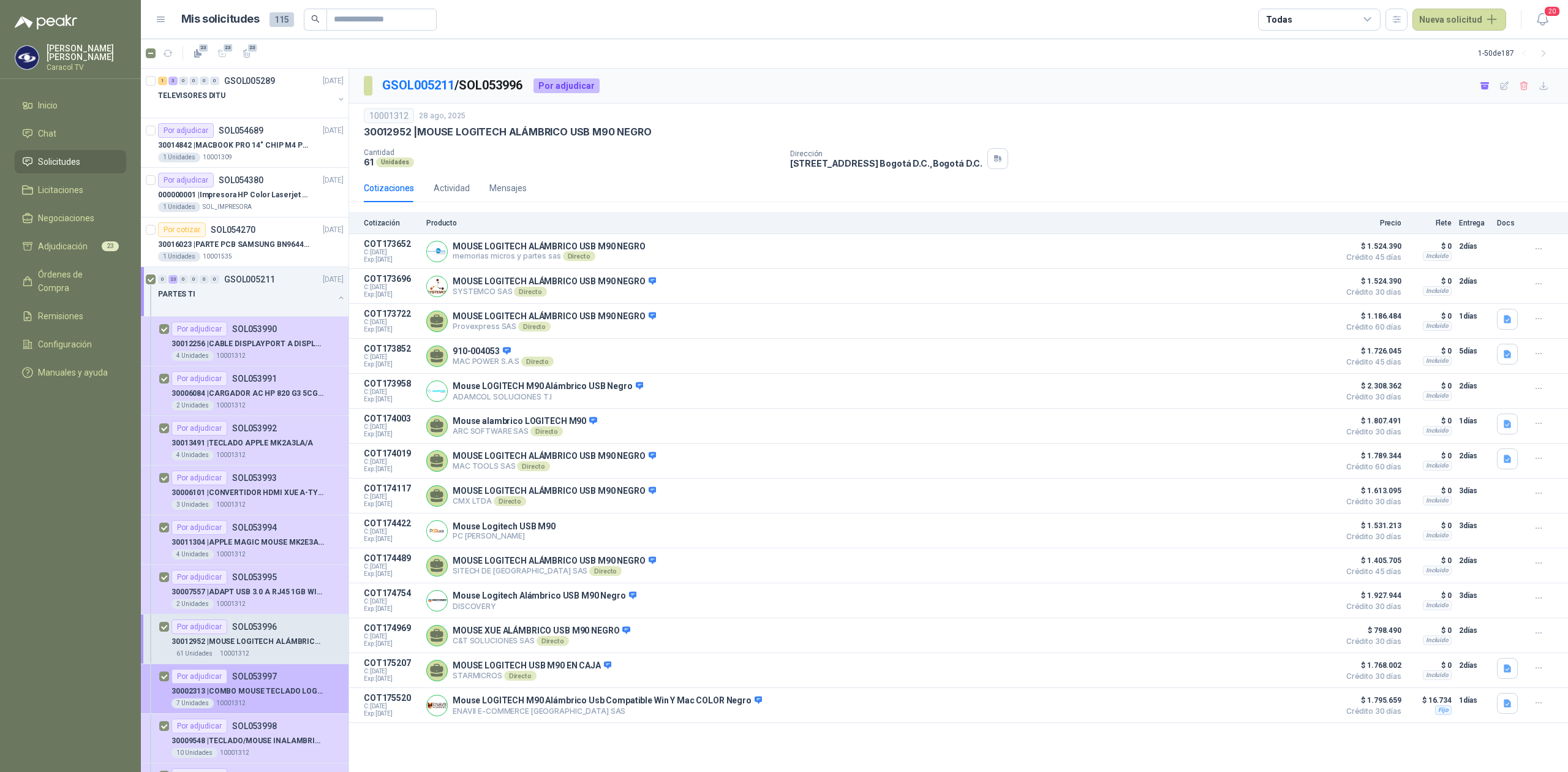
click at [261, 702] on div "7 Unidades 10001312" at bounding box center [257, 704] width 172 height 10
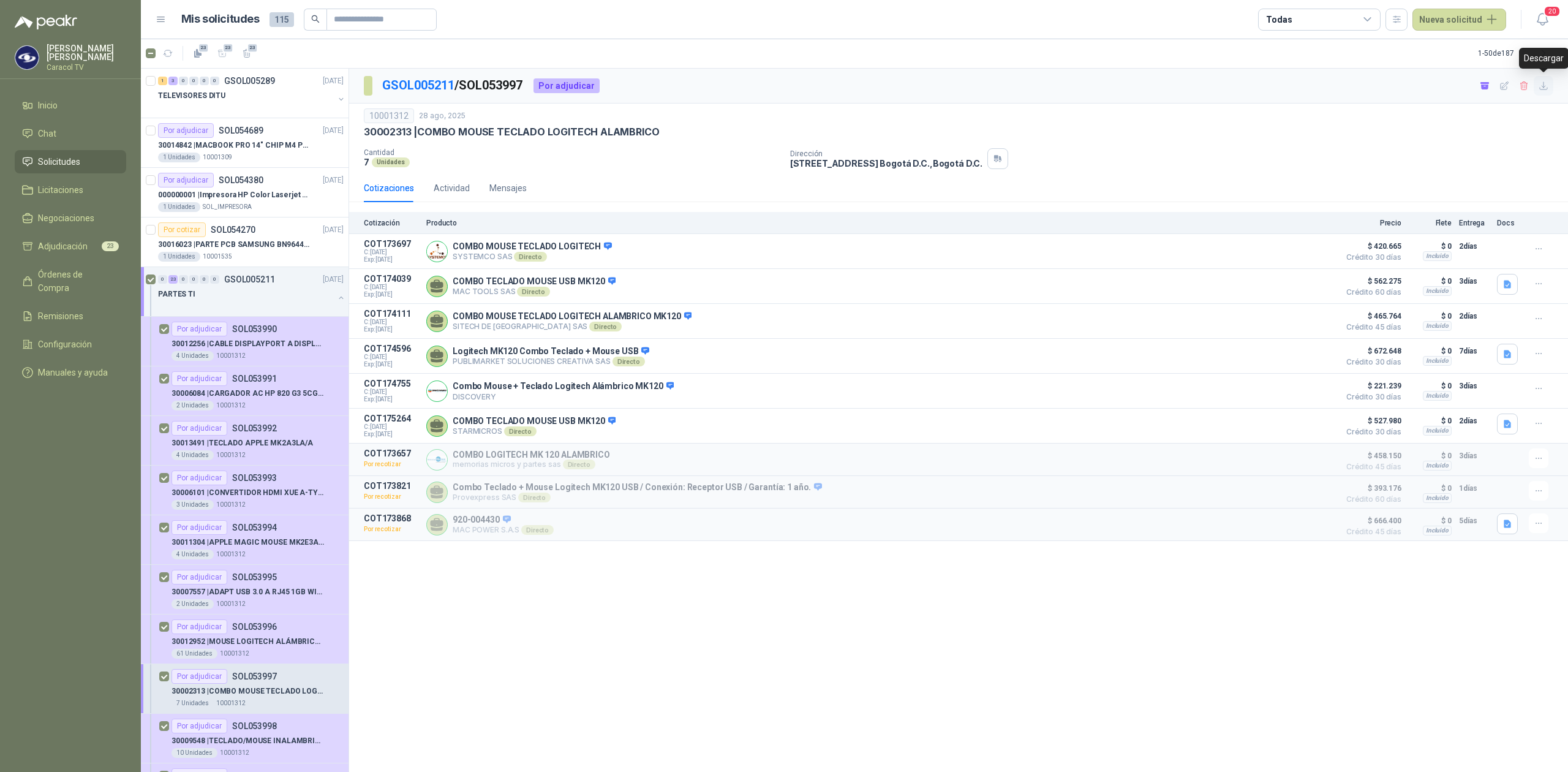
click at [1544, 82] on icon "button" at bounding box center [1544, 86] width 10 height 10
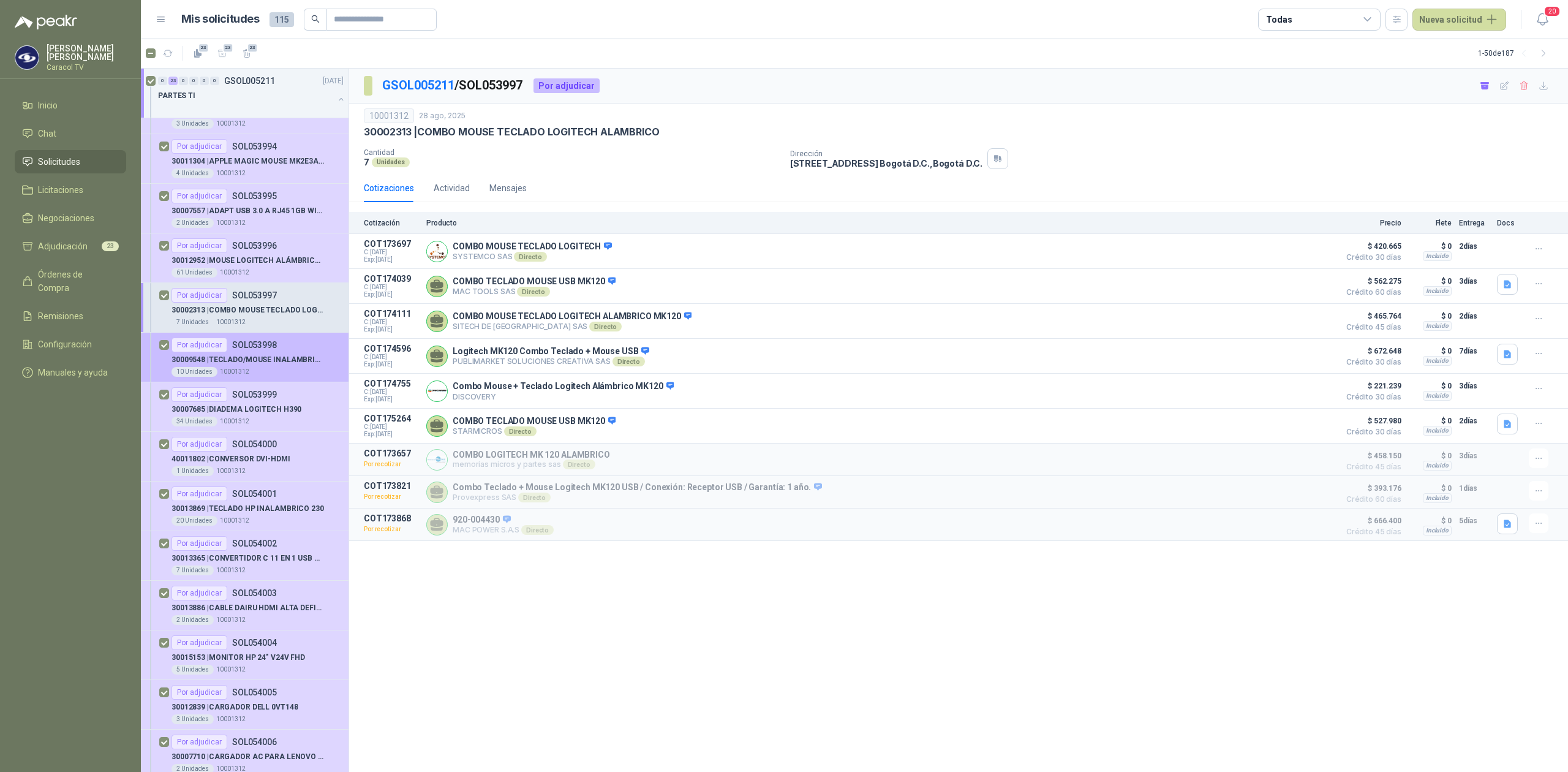
click at [278, 363] on p "30009548 | TECLADO/MOUSE INALAMBRICO LOGITECH MK270" at bounding box center [248, 360] width 153 height 11
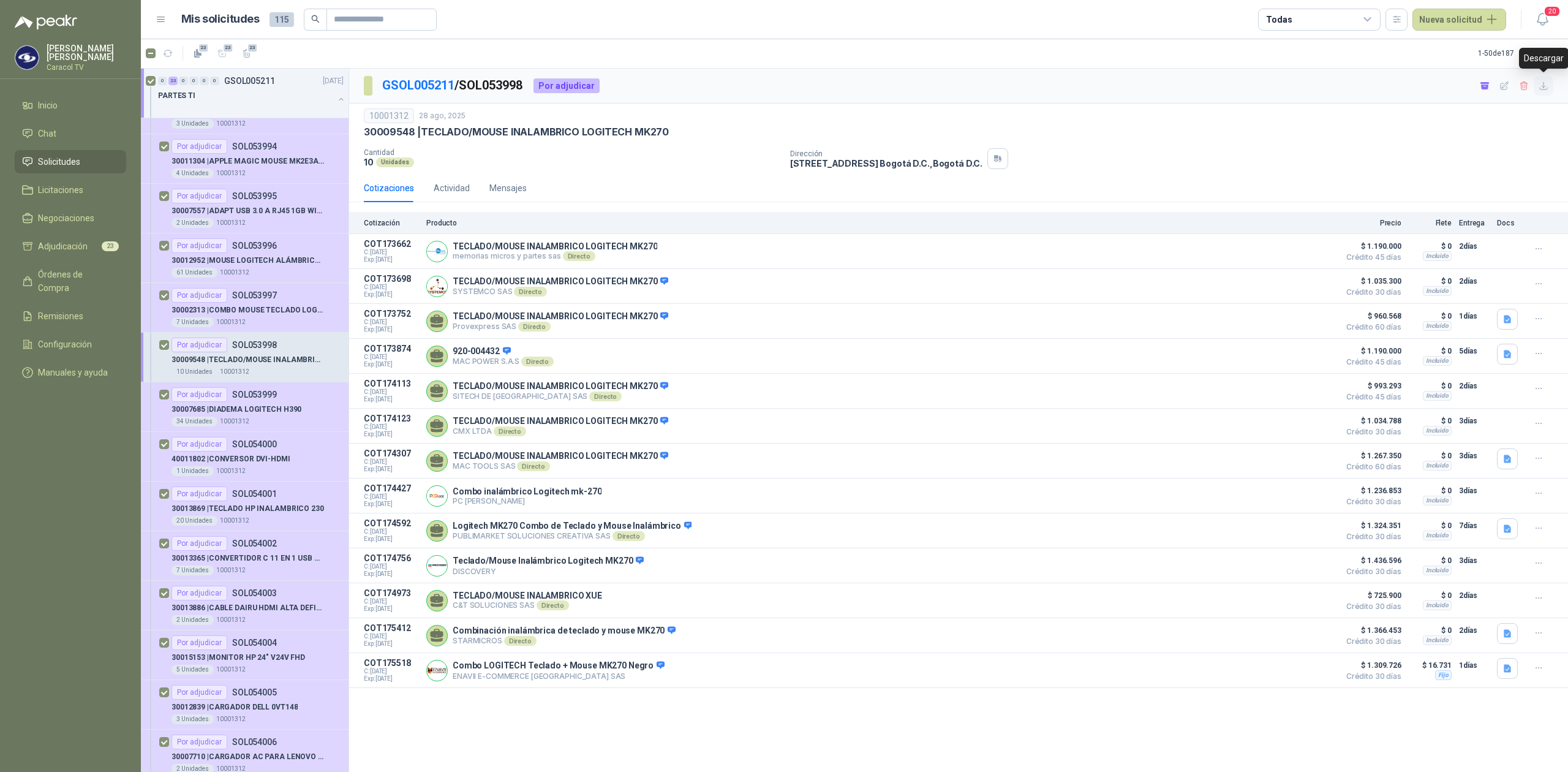
click at [1546, 84] on icon "button" at bounding box center [1544, 86] width 10 height 10
click at [275, 402] on div "Por adjudicar SOL053999" at bounding box center [257, 395] width 172 height 15
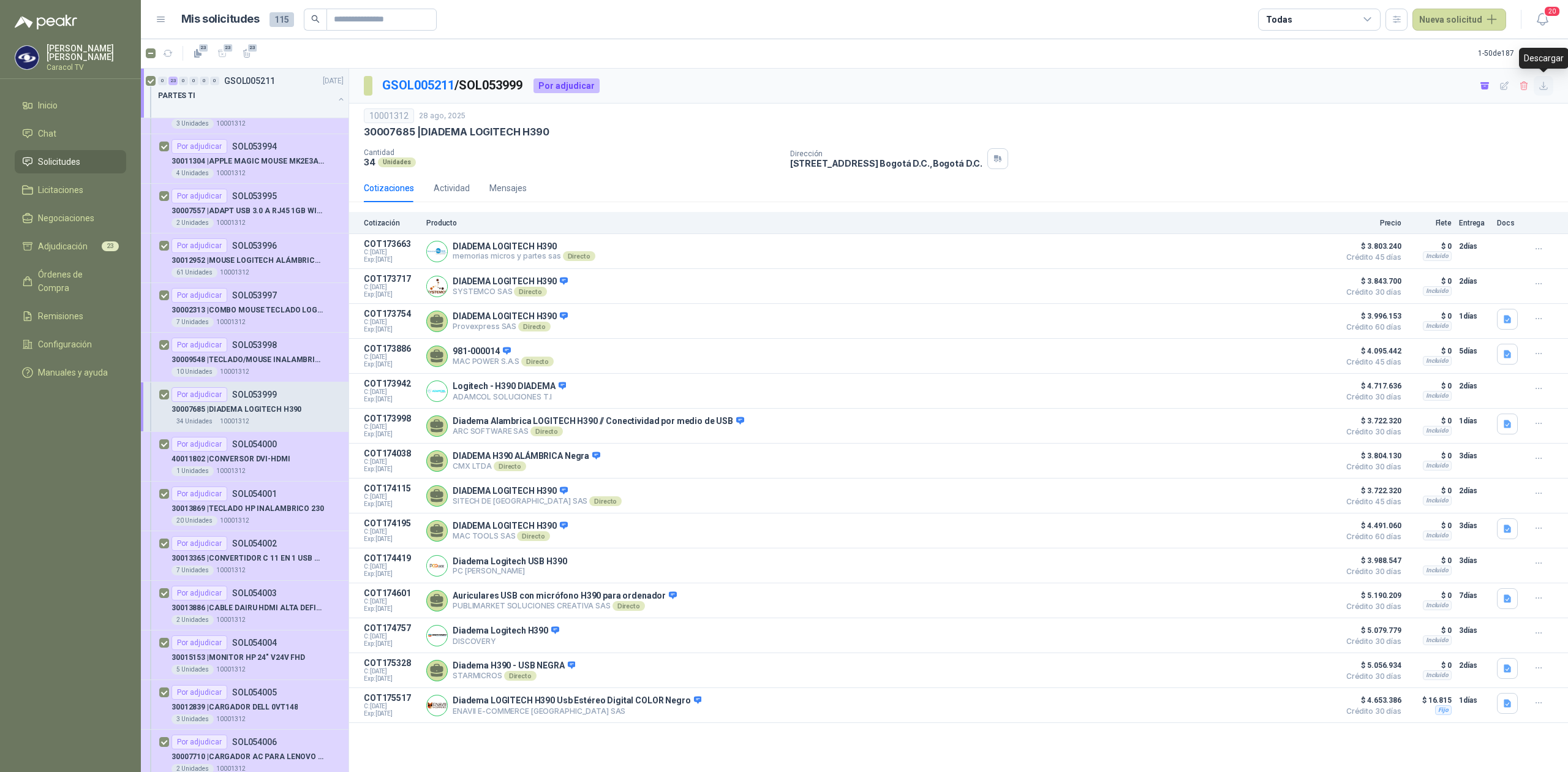
click at [1544, 86] on icon "button" at bounding box center [1544, 86] width 10 height 10
click at [252, 472] on div "1 Unidades 10001312" at bounding box center [257, 471] width 172 height 10
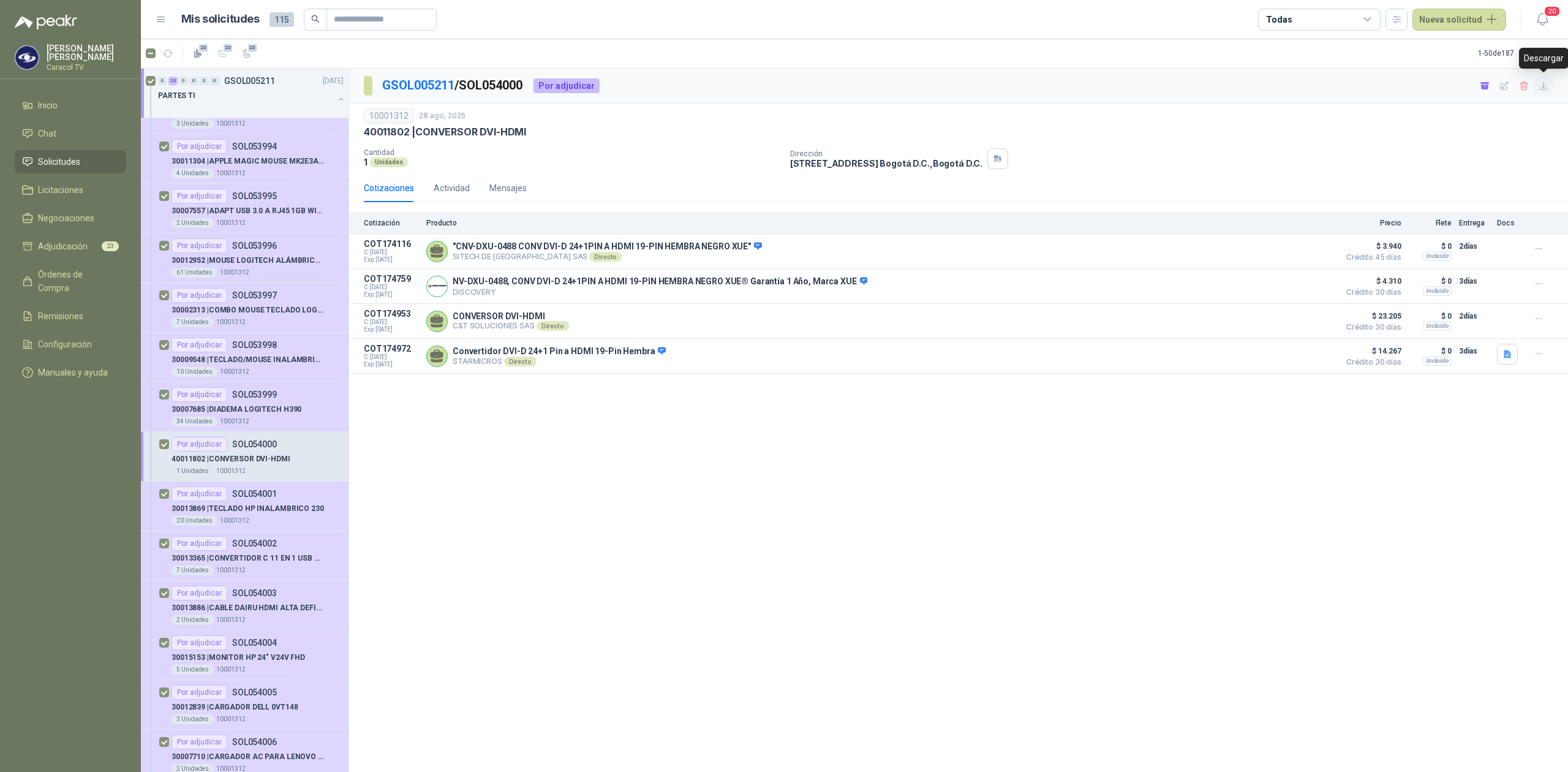
click at [1542, 82] on icon "button" at bounding box center [1544, 86] width 10 height 10
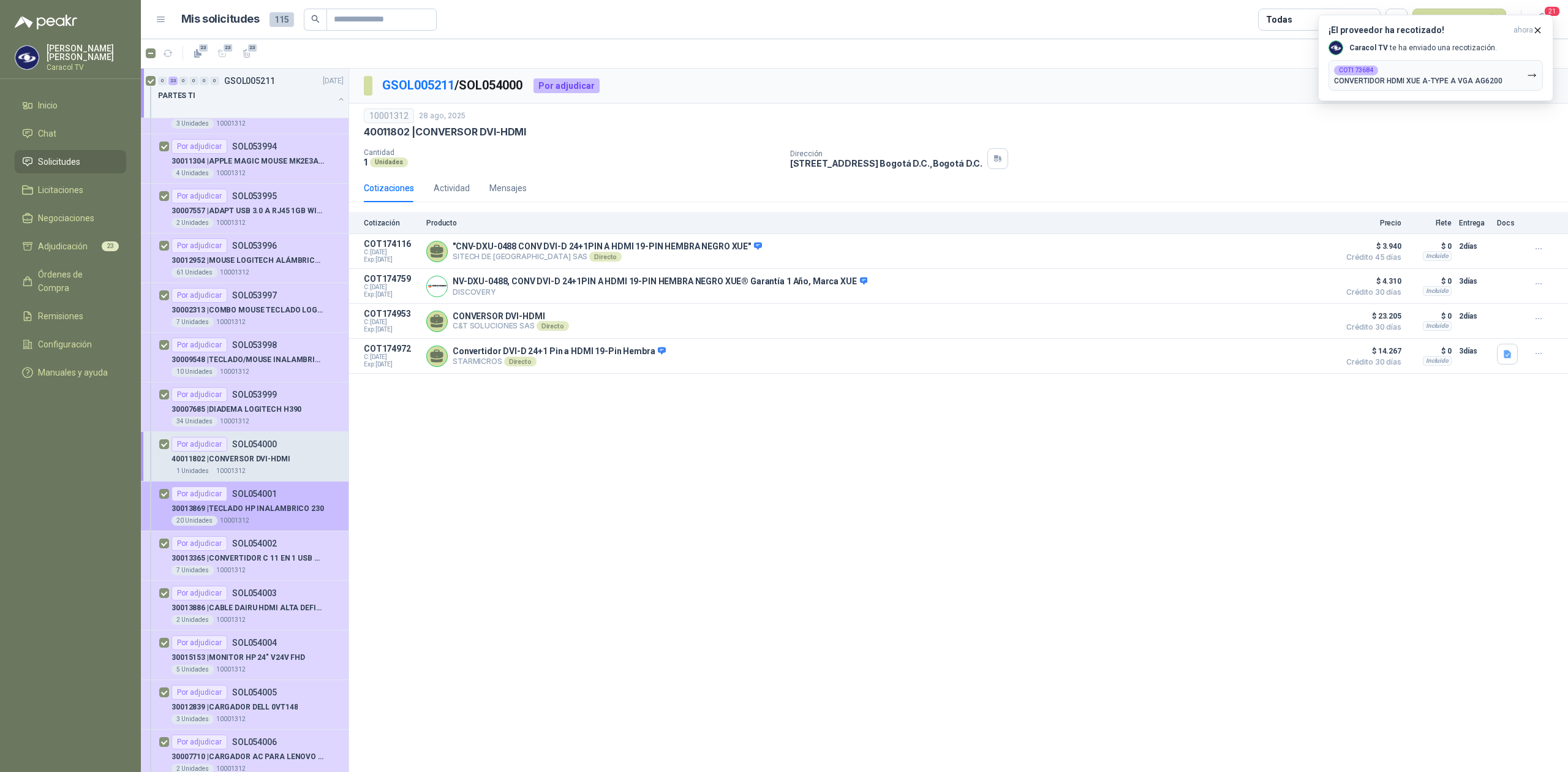
click at [267, 515] on p "30013869 | TECLADO HP INALAMBRICO 230" at bounding box center [248, 509] width 153 height 11
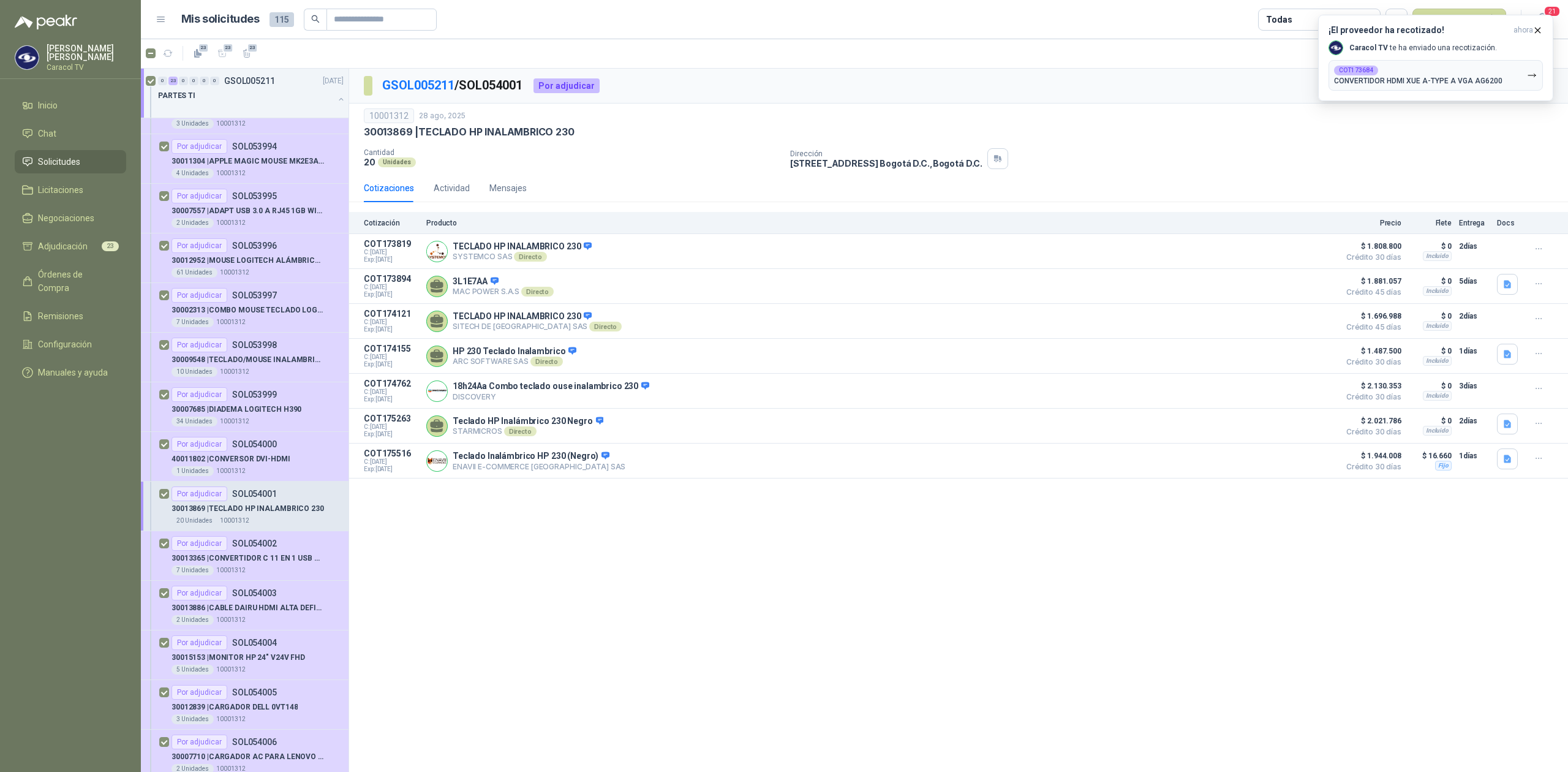
click at [1285, 164] on div "Dirección [STREET_ADDRESS] , [GEOGRAPHIC_DATA] D.C." at bounding box center [1177, 159] width 773 height 21
click at [1541, 32] on icon "button" at bounding box center [1537, 30] width 10 height 10
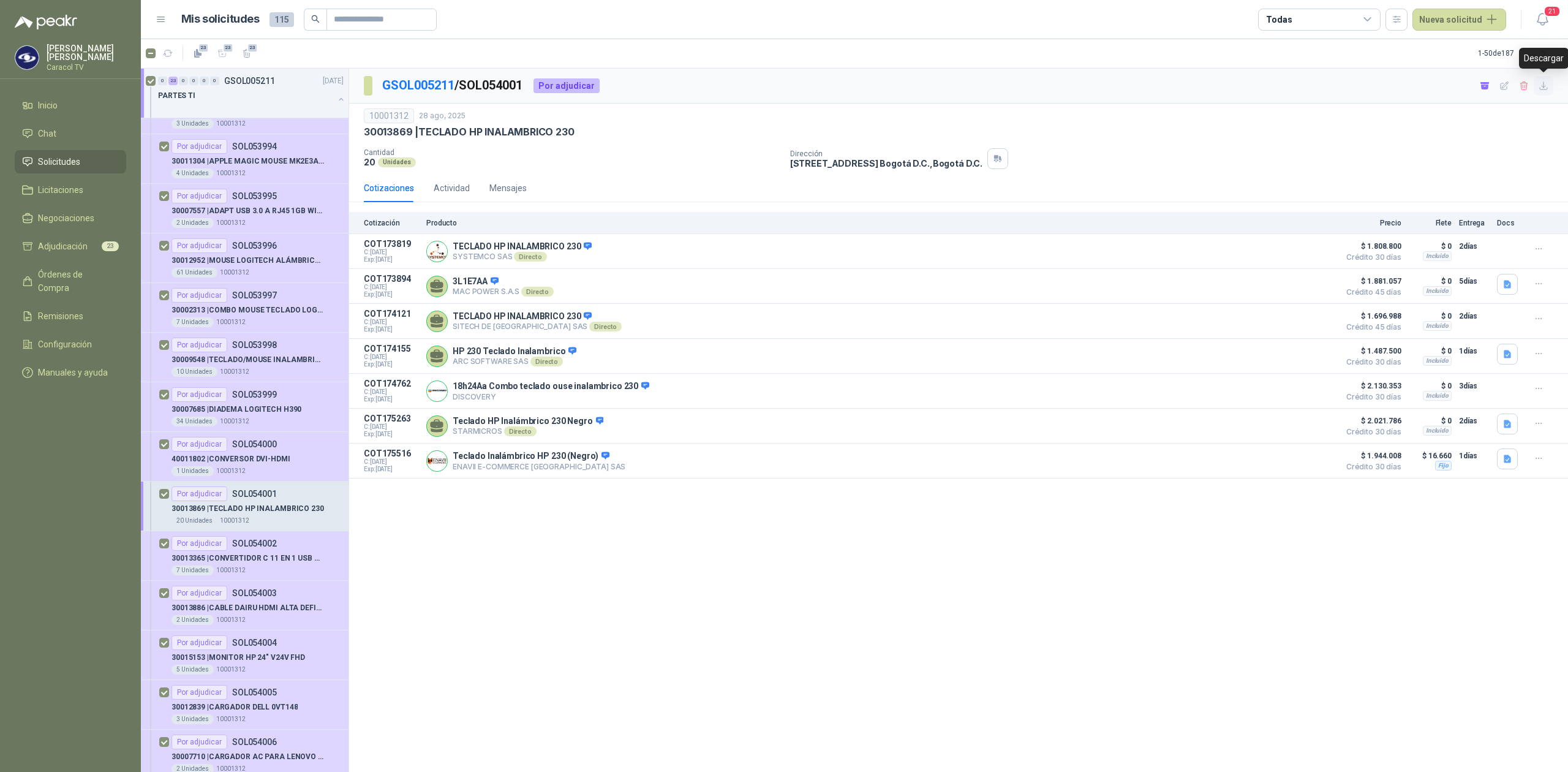
click at [1547, 84] on icon "button" at bounding box center [1544, 86] width 10 height 10
click at [294, 572] on div "7 Unidades 10001312" at bounding box center [257, 571] width 172 height 10
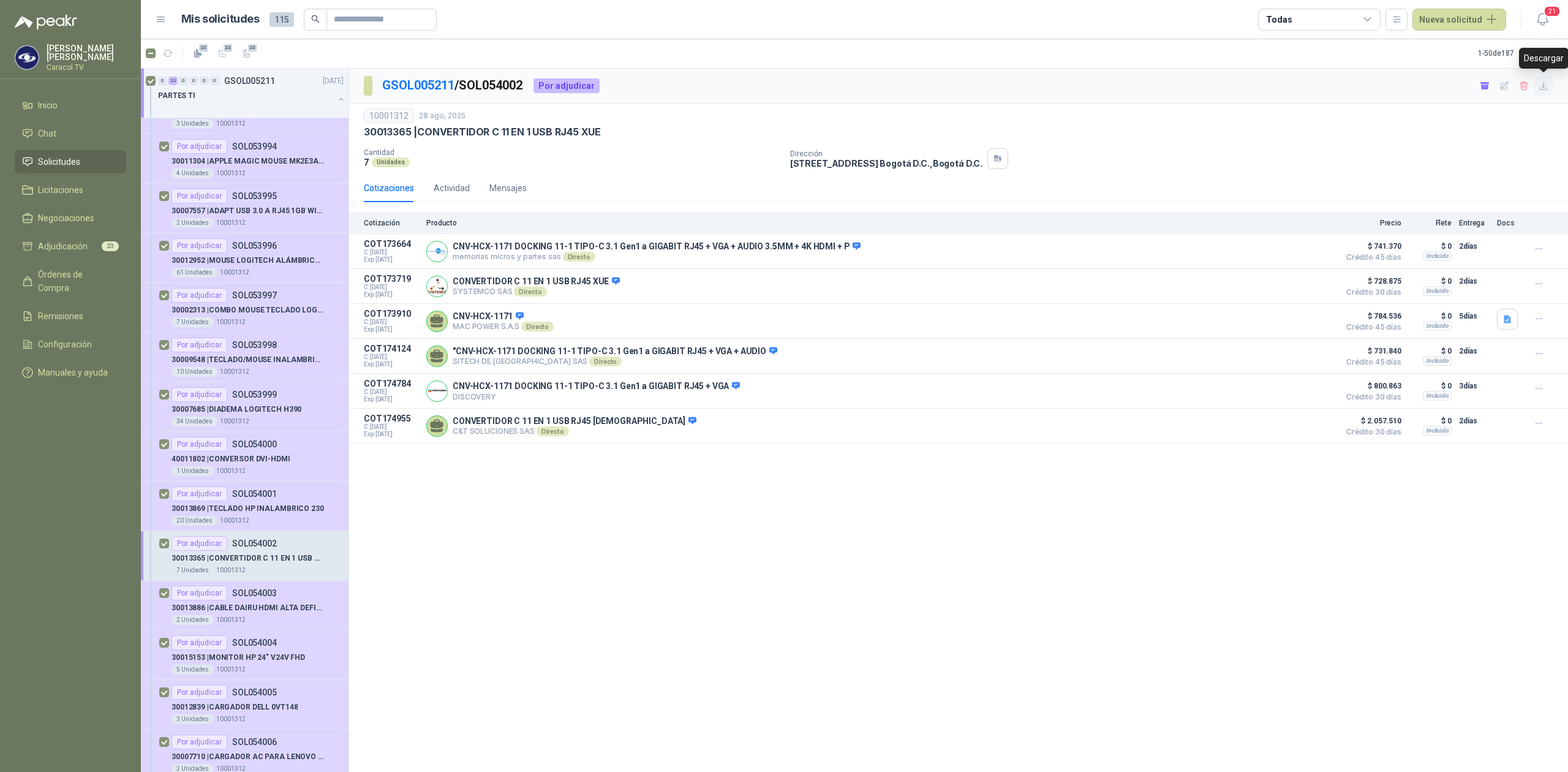
click at [1542, 88] on icon "button" at bounding box center [1544, 86] width 10 height 10
click at [242, 619] on div "2 Unidades 10001312" at bounding box center [257, 620] width 172 height 10
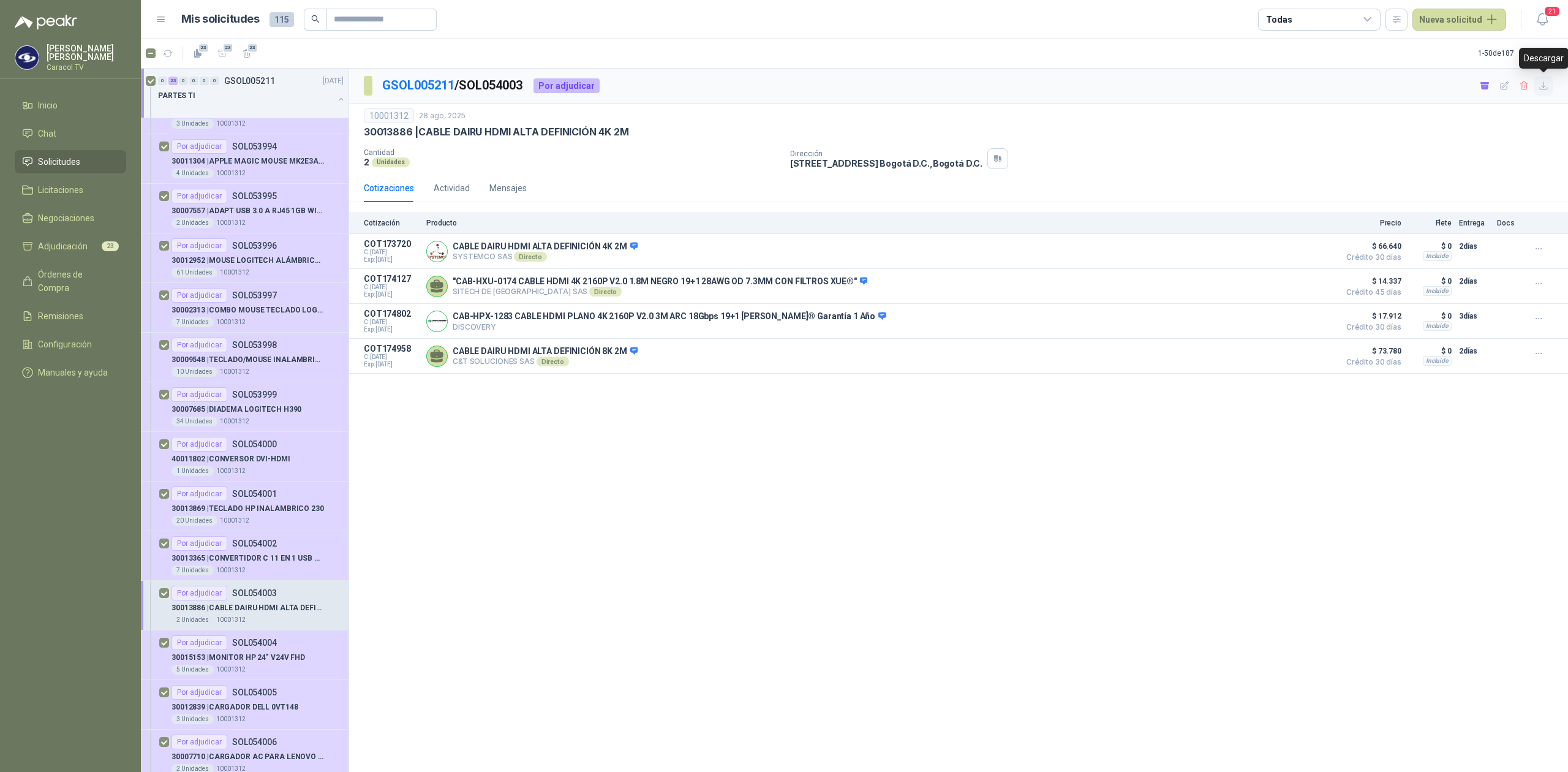
click at [1544, 84] on icon "button" at bounding box center [1543, 86] width 7 height 7
click at [252, 654] on p "30015153 | MONITOR HP 24" V24V FHD" at bounding box center [238, 658] width 134 height 11
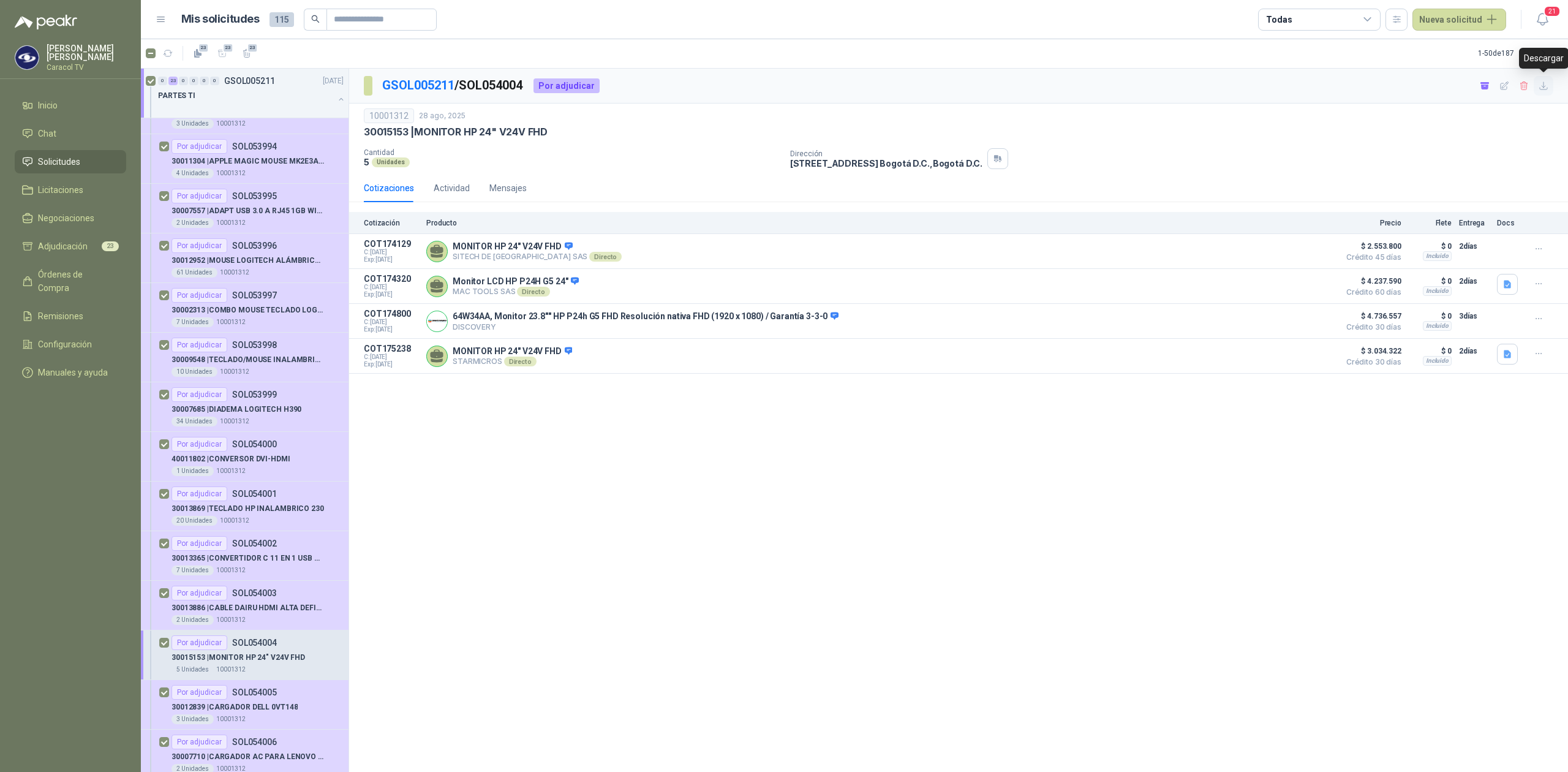
click at [1542, 88] on icon "button" at bounding box center [1544, 86] width 10 height 10
click at [294, 719] on div "3 Unidades 10001312" at bounding box center [257, 719] width 172 height 10
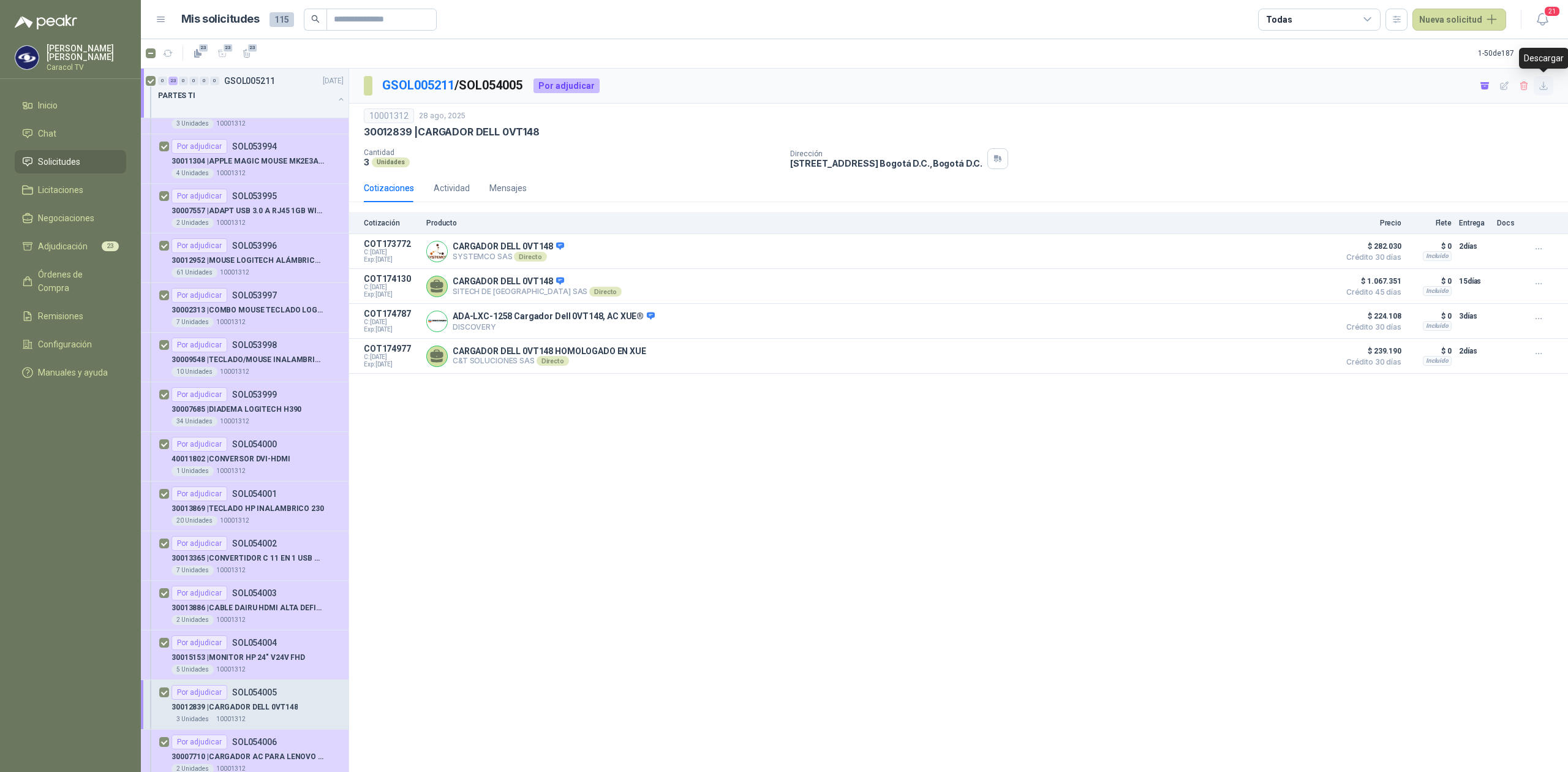
click at [1541, 91] on icon "button" at bounding box center [1544, 86] width 10 height 10
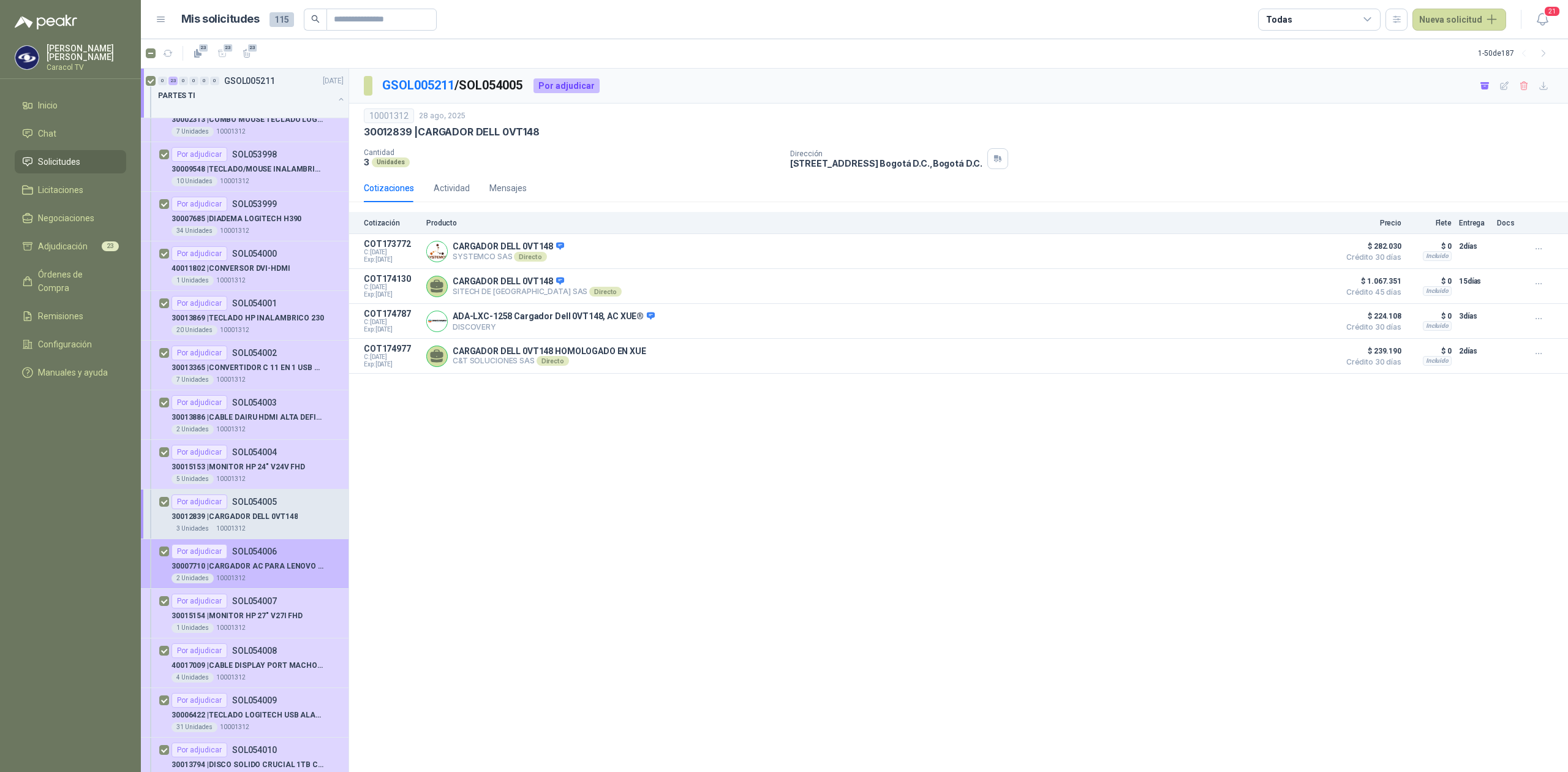
click at [256, 567] on p "30007710 | CARGADOR AC PARA LENOVO X280" at bounding box center [248, 566] width 153 height 11
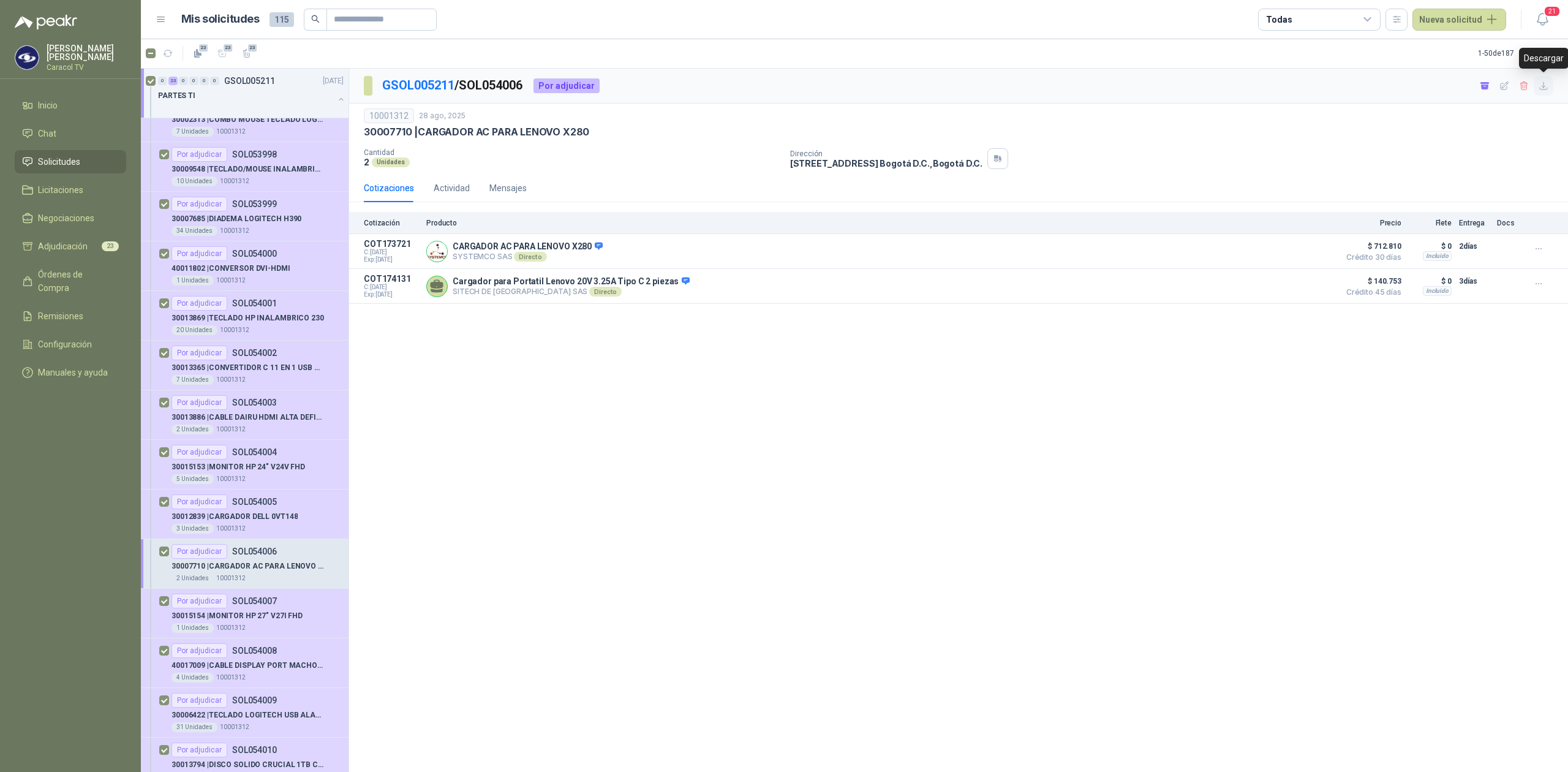
click at [1542, 84] on icon "button" at bounding box center [1544, 86] width 10 height 10
click at [271, 622] on p "30015154 | MONITOR HP 27" V27I FHD" at bounding box center [237, 616] width 131 height 11
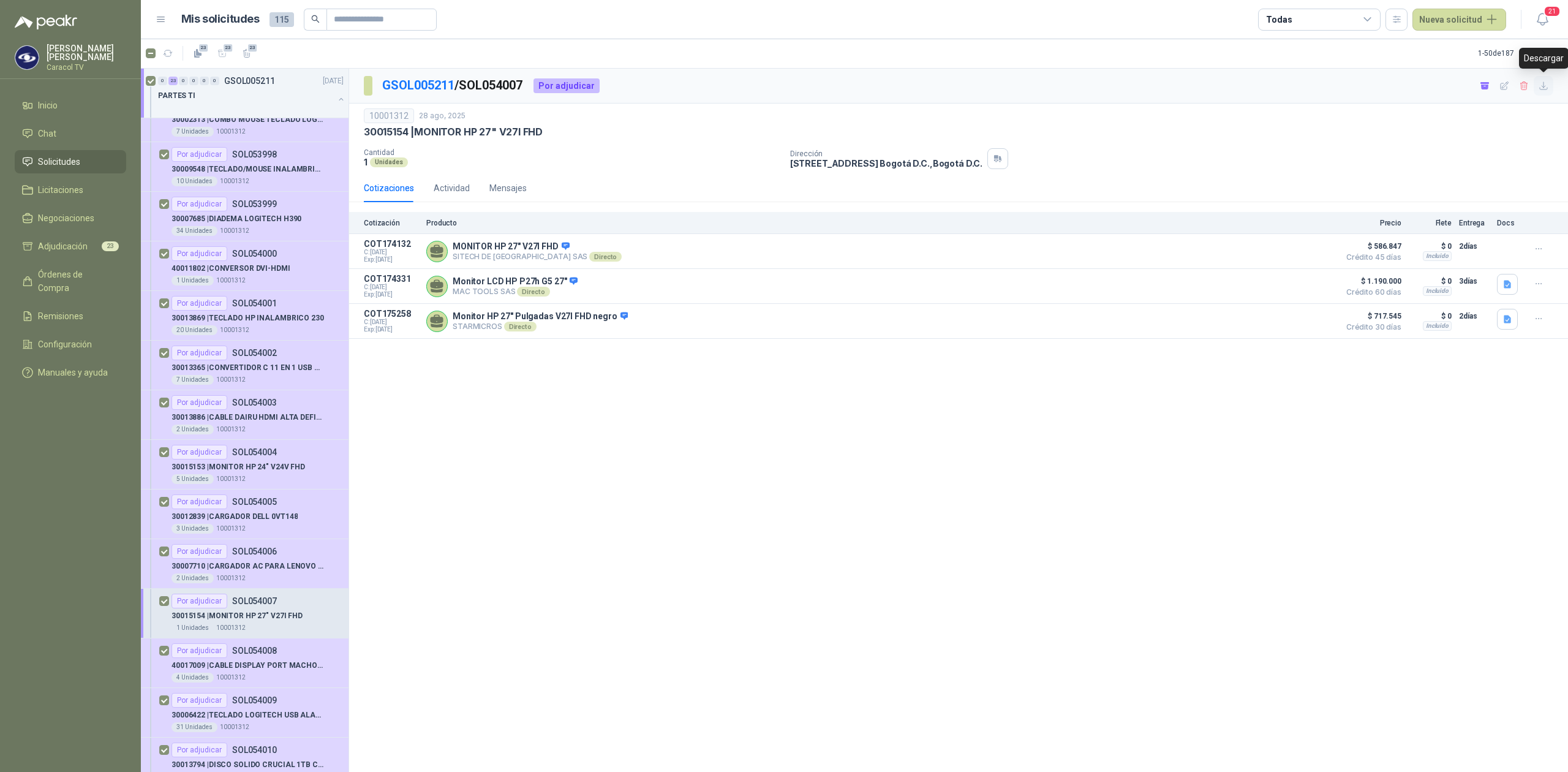
click at [1539, 91] on icon "button" at bounding box center [1544, 86] width 10 height 10
click at [232, 672] on p "40017009 | CABLE DISPLAY PORT MACHO A HDMI MACHO" at bounding box center [248, 665] width 153 height 11
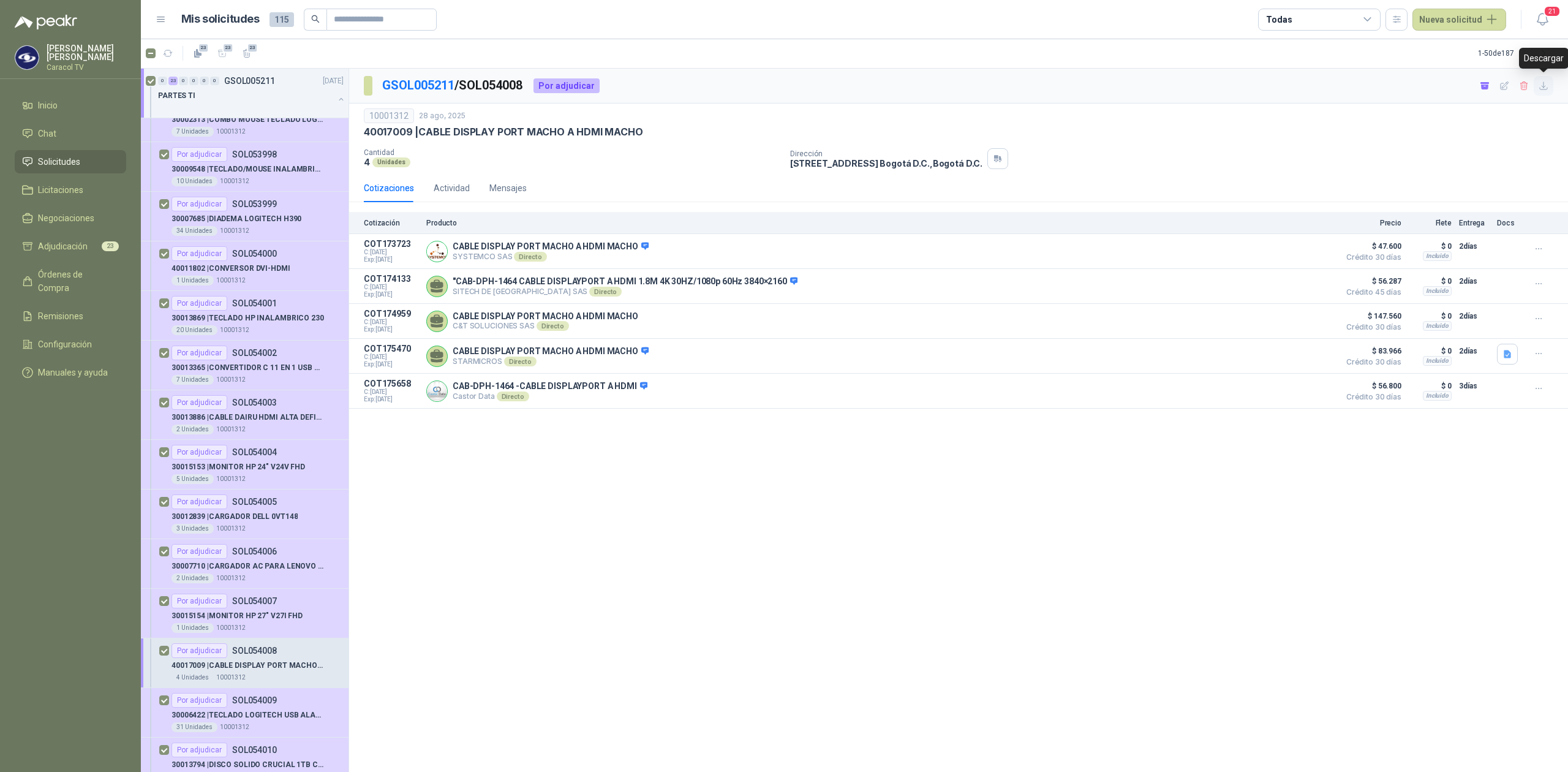
click at [1544, 86] on icon "button" at bounding box center [1543, 86] width 7 height 7
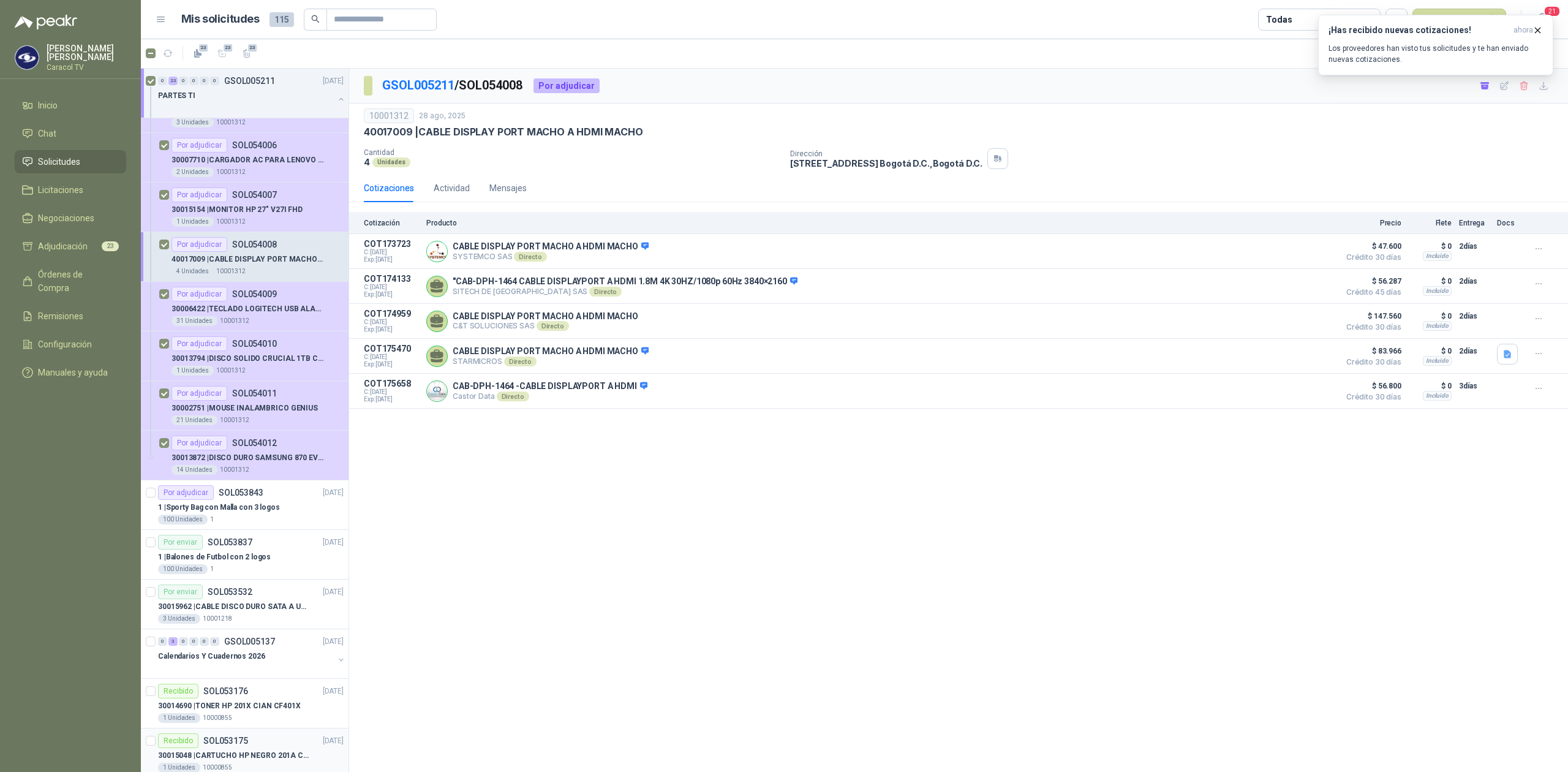
scroll to position [954, 0]
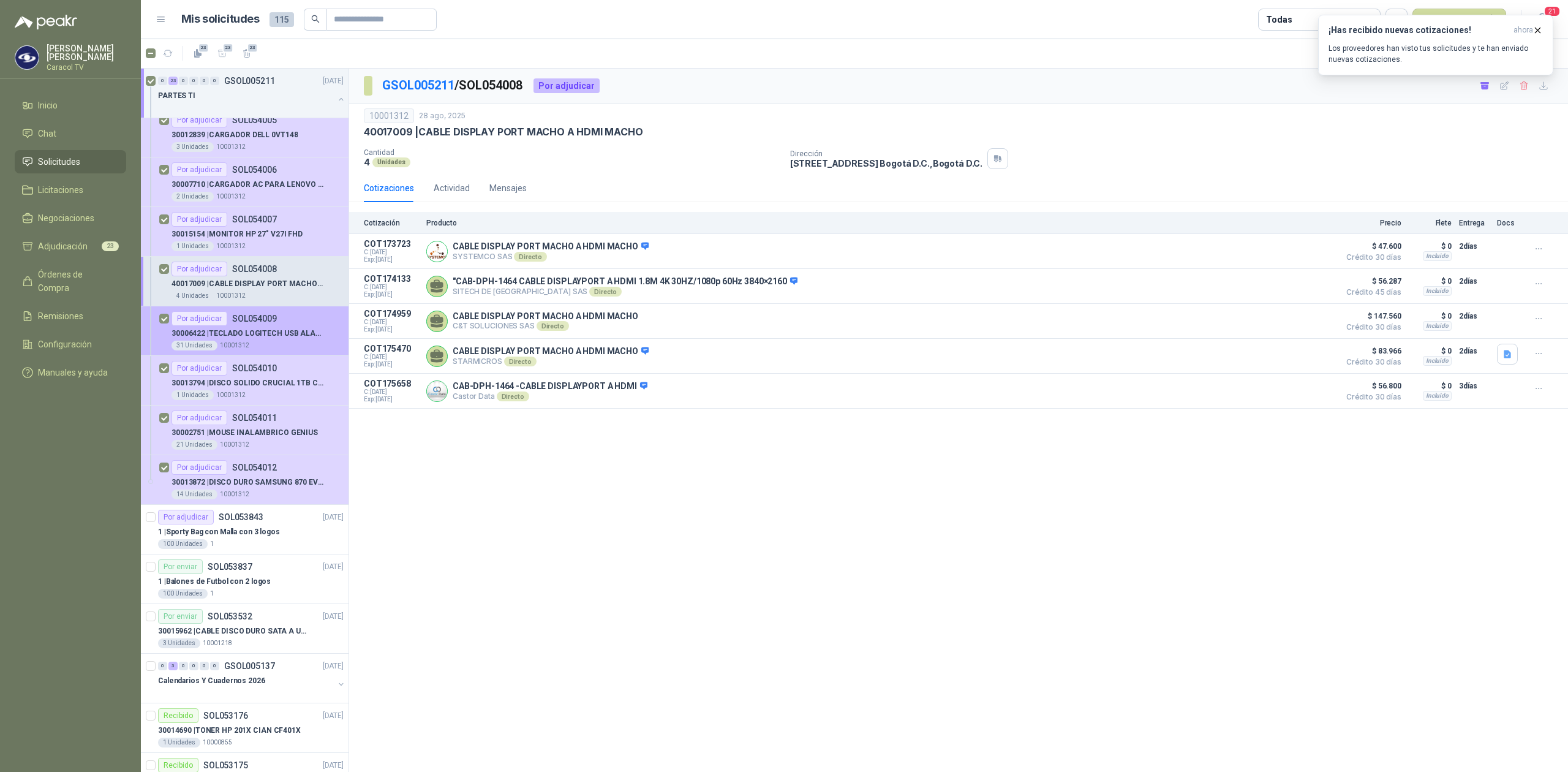
click at [228, 351] on p "10001312" at bounding box center [235, 346] width 30 height 10
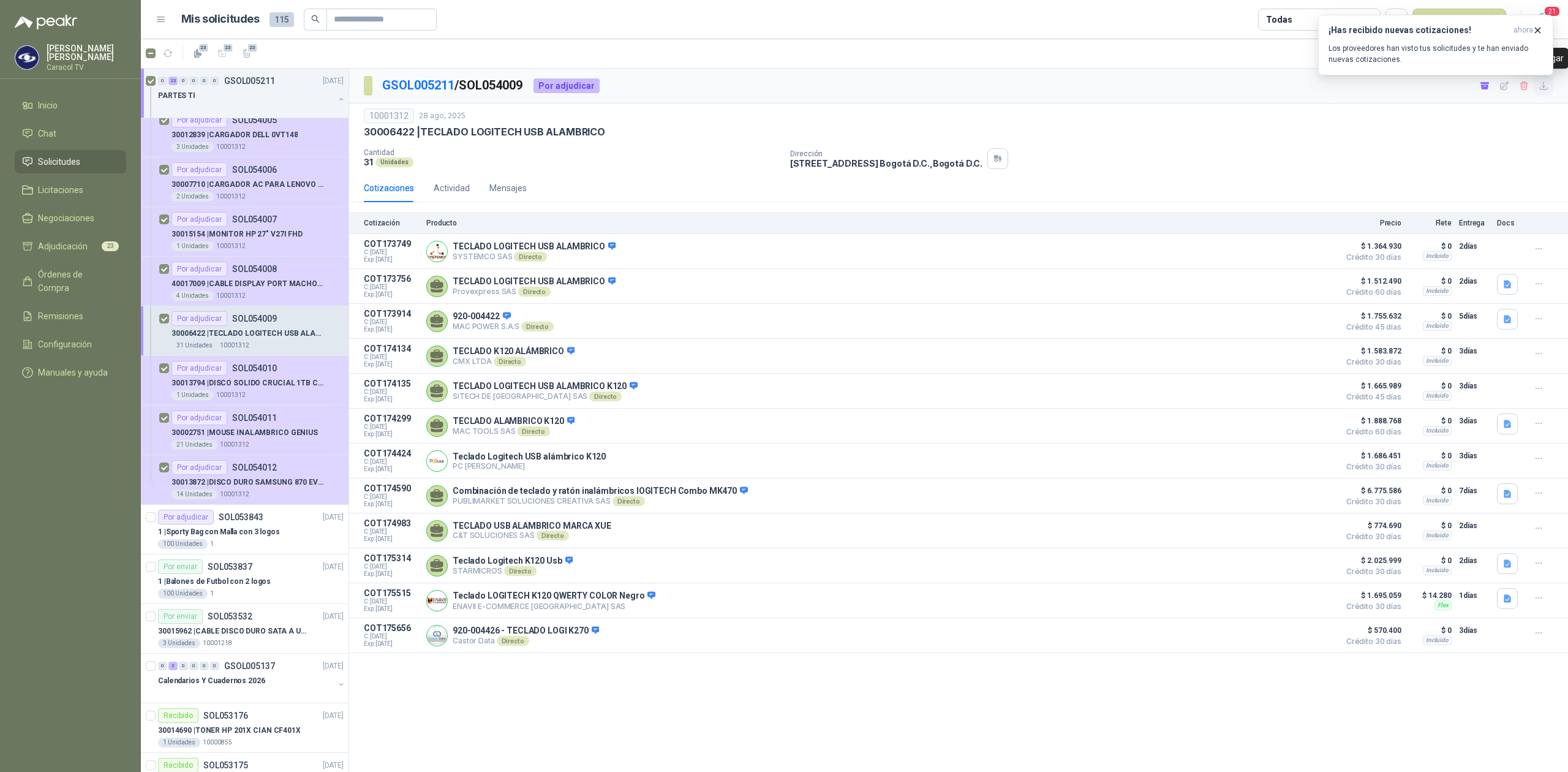
click at [1540, 91] on icon "button" at bounding box center [1544, 86] width 10 height 10
click at [299, 389] on p "30013794 | DISCO SOLIDO CRUCIAL 1TB CT1000P3PSSD" at bounding box center [248, 383] width 153 height 11
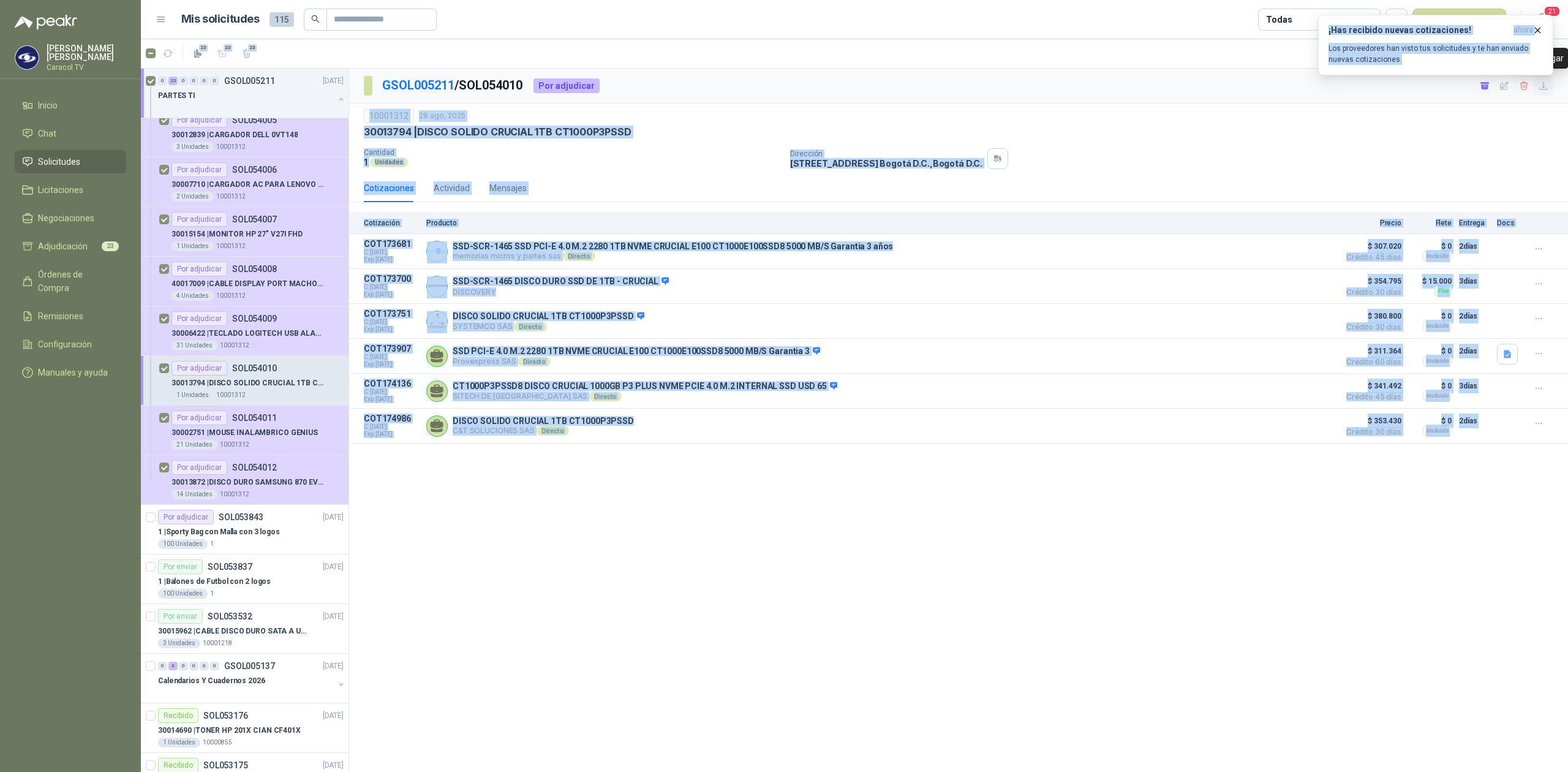
click at [1544, 87] on body "[PERSON_NAME] Caracol TV Inicio Chat Solicitudes Licitaciones Negociaciones Adj…" at bounding box center [784, 386] width 1568 height 772
click at [1544, 88] on icon "button" at bounding box center [1544, 86] width 10 height 10
click at [268, 436] on p "30002751 | MOUSE INALAMBRICO GENIUS" at bounding box center [244, 433] width 146 height 11
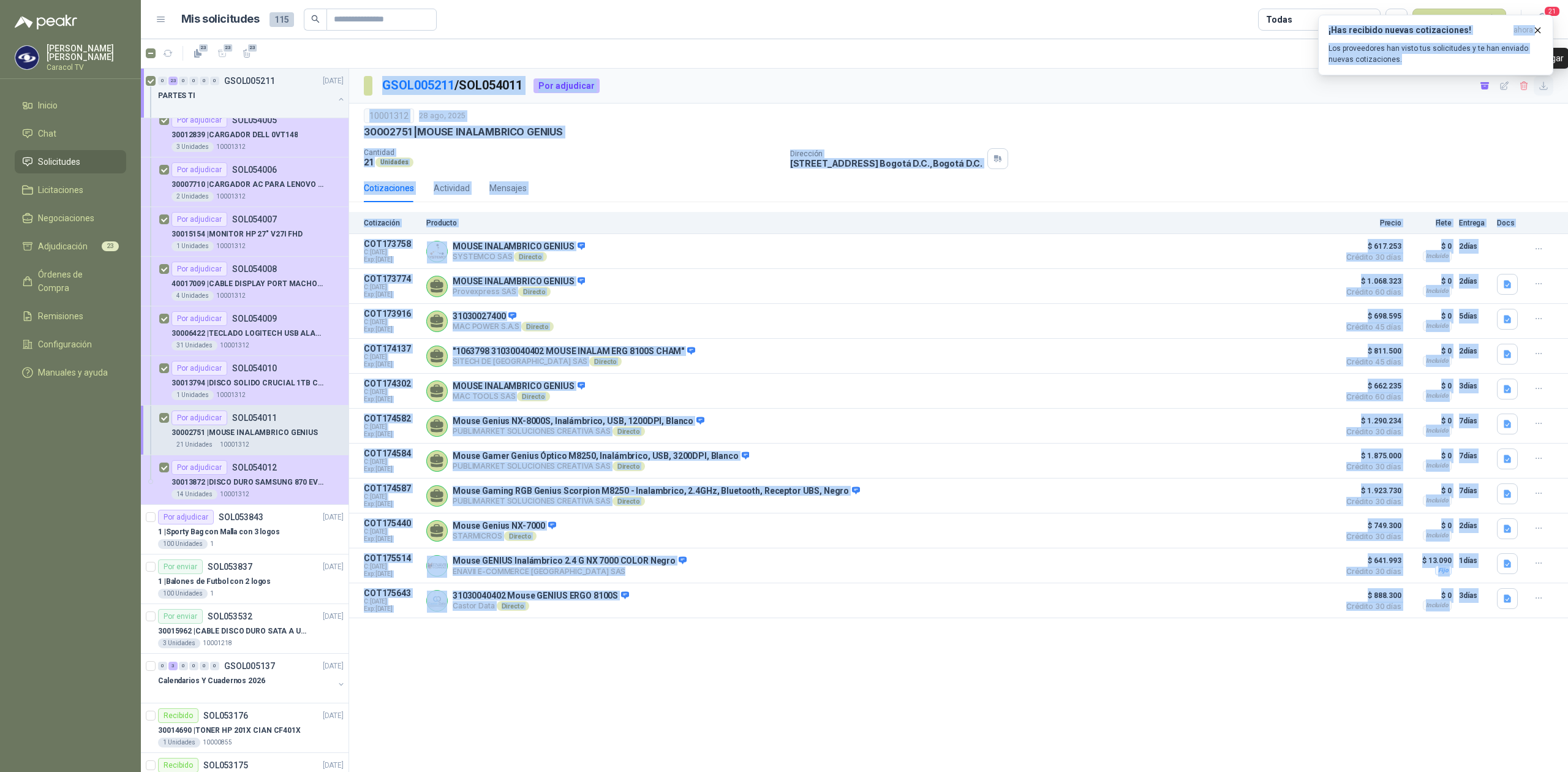
click at [1545, 86] on icon "button" at bounding box center [1544, 86] width 10 height 10
click at [266, 496] on div "14 Unidades 10001312" at bounding box center [257, 494] width 172 height 10
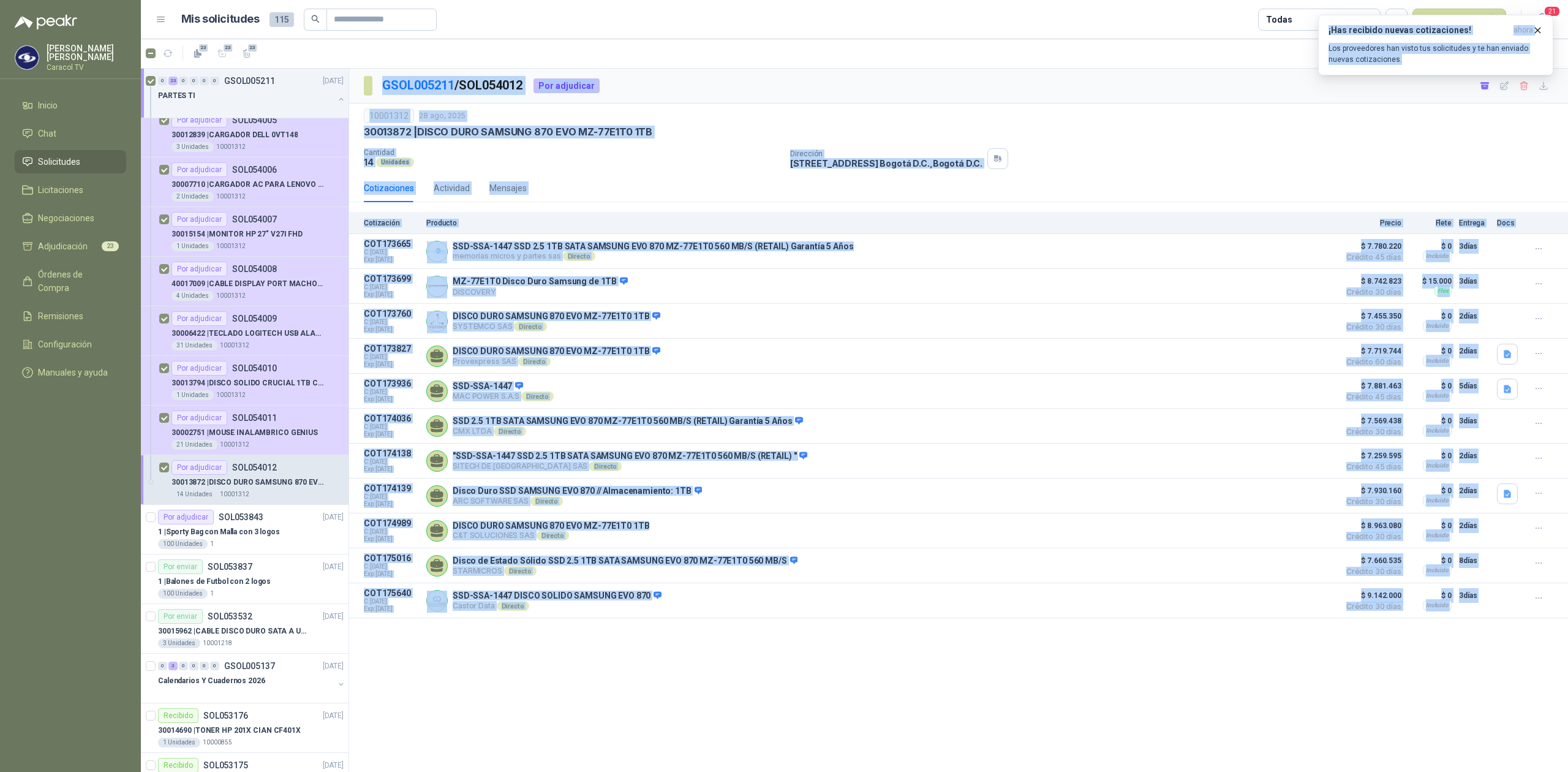
click at [701, 717] on div "GSOL005211 / SOL054012 Por adjudicar 10001312 28 ago, 2025 30013872 | DISCO DU…" at bounding box center [958, 421] width 1219 height 704
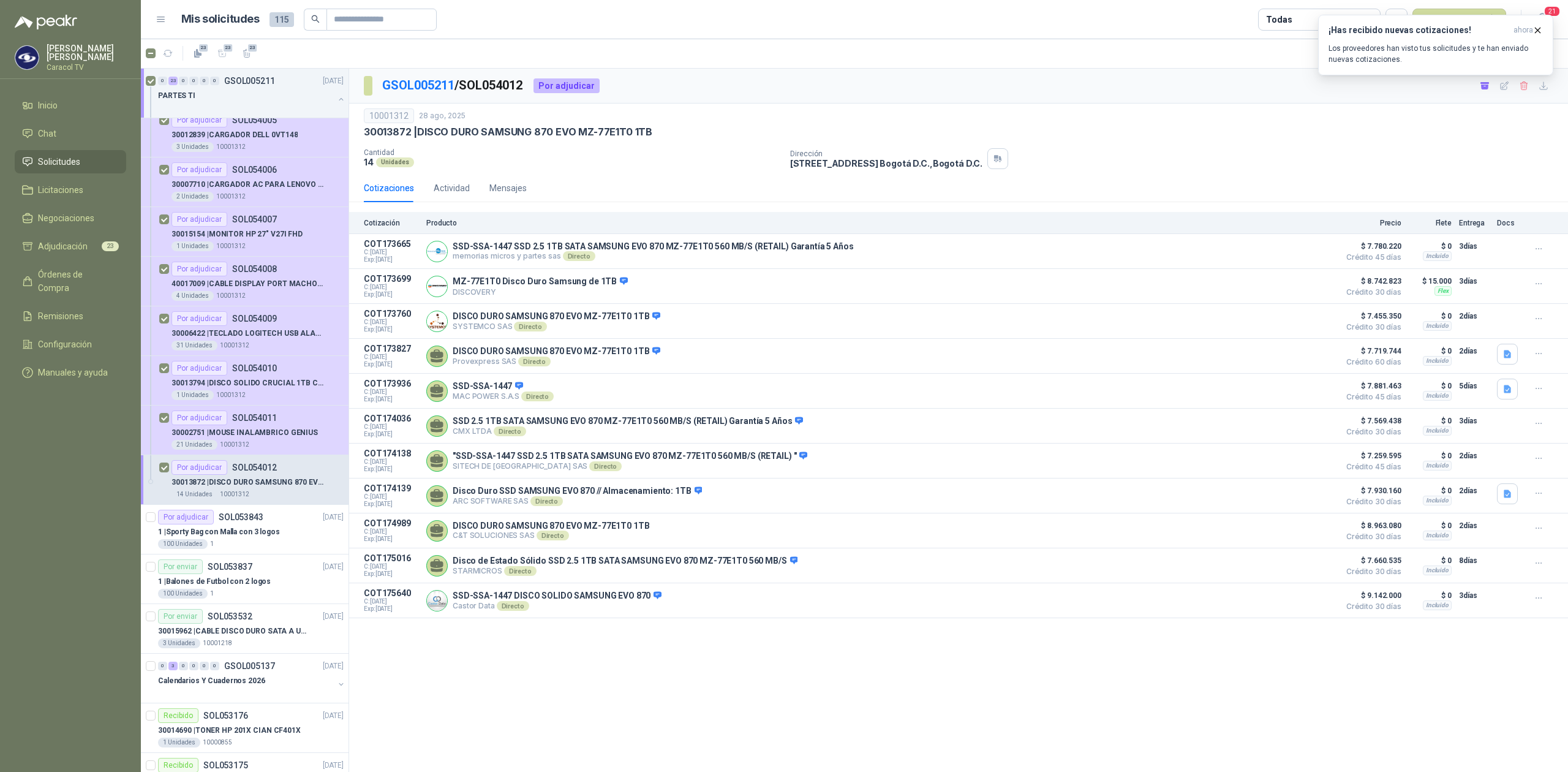
click at [1542, 76] on div "¡Has recibido nuevas cotizaciones! ahora Los proveedores han visto tus solicitu…" at bounding box center [1436, 45] width 235 height 61
click at [1542, 76] on div "¡Has recibido nuevas cotizaciones! ahora Los proveedores han visto tus solicitu…" at bounding box center [1436, 45] width 235 height 61
click at [49, 241] on span "Adjudicación" at bounding box center [63, 247] width 50 height 14
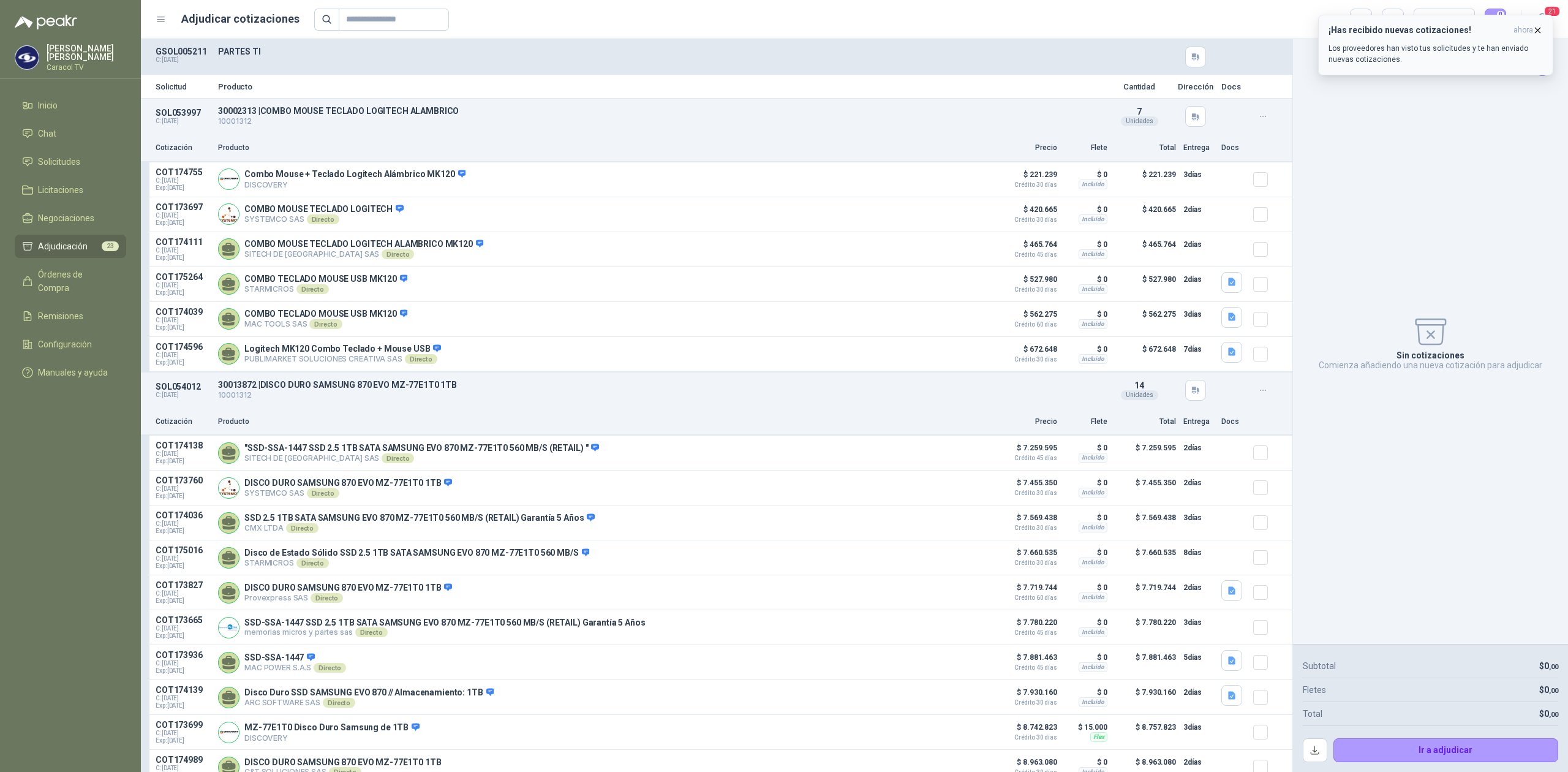
click at [1536, 27] on icon "button" at bounding box center [1537, 30] width 10 height 10
click at [1390, 18] on button "button" at bounding box center [1393, 20] width 22 height 22
